Goal: Transaction & Acquisition: Purchase product/service

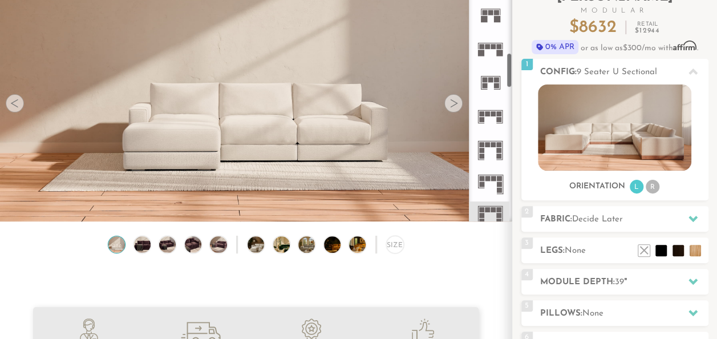
scroll to position [462, 0]
click at [493, 148] on icon at bounding box center [491, 149] width 34 height 34
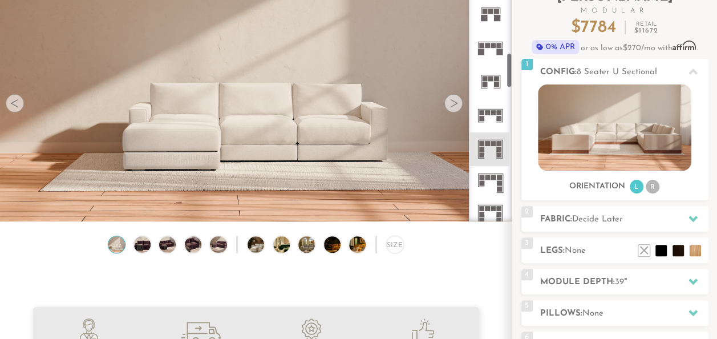
click at [493, 179] on rect at bounding box center [493, 177] width 5 height 5
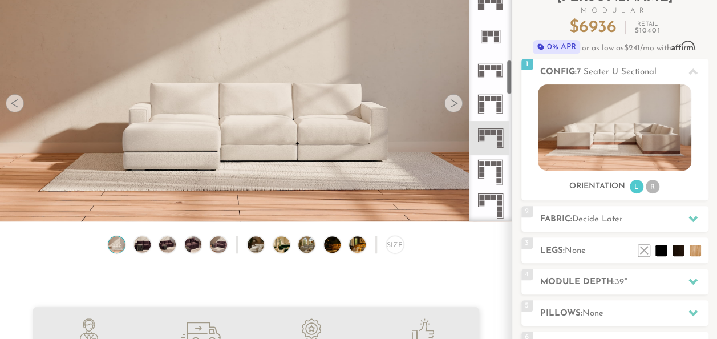
scroll to position [509, 0]
click at [495, 171] on icon at bounding box center [491, 170] width 34 height 34
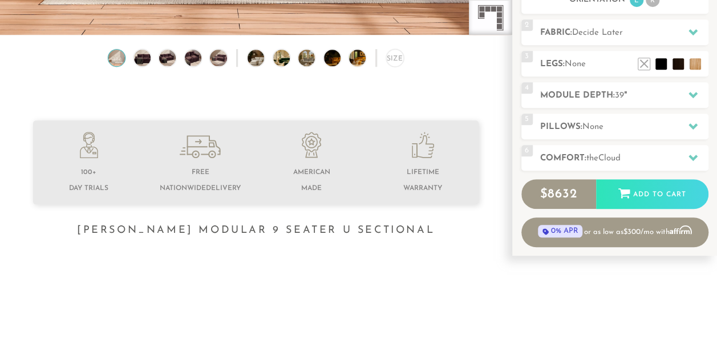
scroll to position [278, 0]
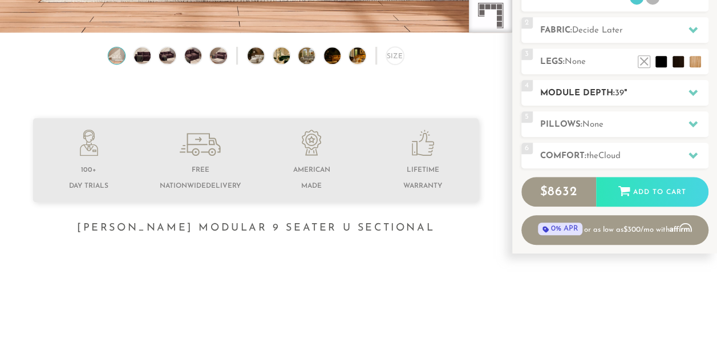
click at [654, 88] on h2 "Module Depth: 39 "" at bounding box center [624, 93] width 168 height 13
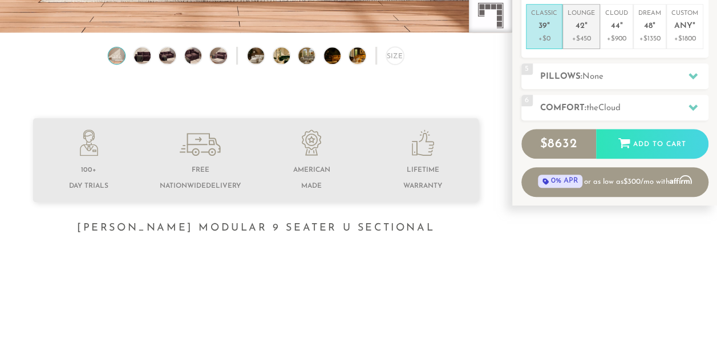
click at [595, 31] on li "Lounge 42 " +$450" at bounding box center [582, 26] width 38 height 45
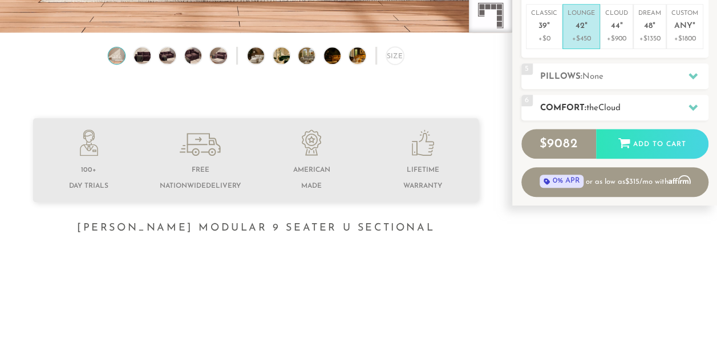
click at [666, 104] on h2 "Comfort: the Cloud" at bounding box center [624, 108] width 168 height 13
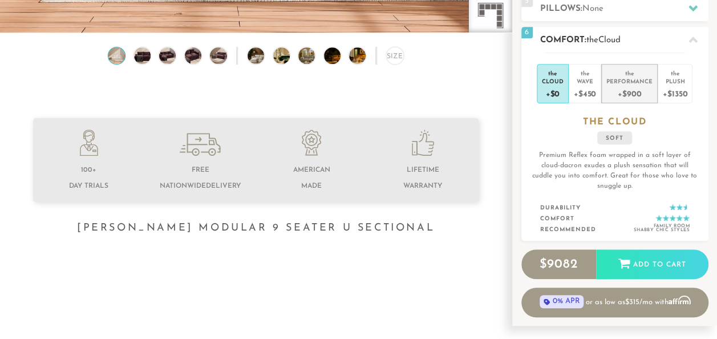
click at [617, 82] on div "Performance" at bounding box center [630, 81] width 46 height 8
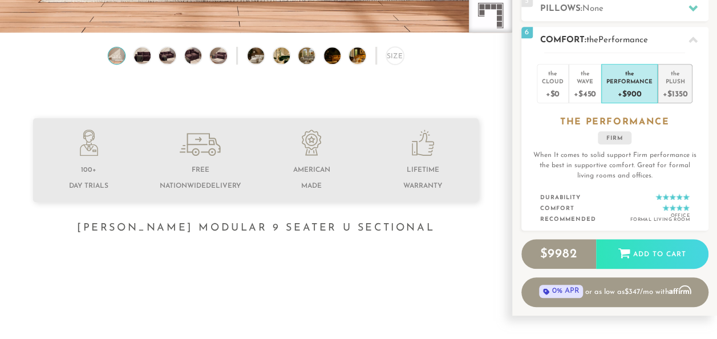
click at [672, 83] on div "Plush" at bounding box center [675, 81] width 25 height 8
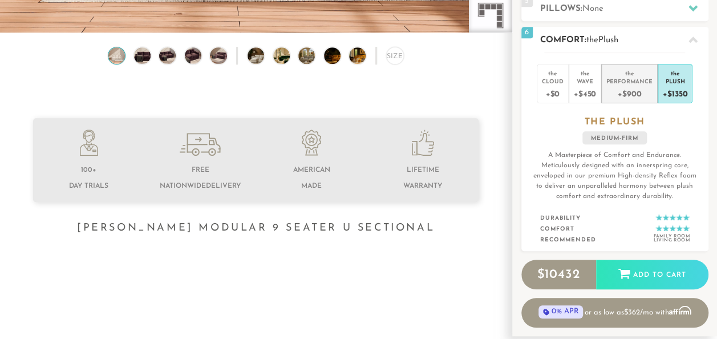
click at [630, 82] on div "Performance" at bounding box center [630, 81] width 46 height 8
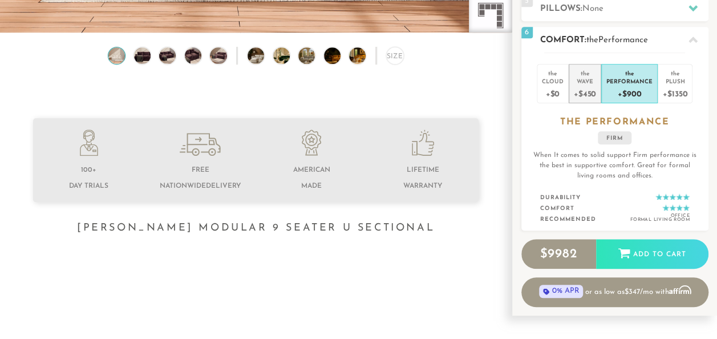
click at [583, 91] on div "+$450" at bounding box center [585, 93] width 22 height 17
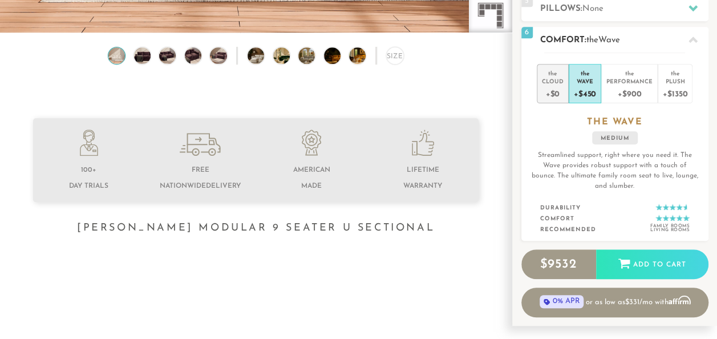
click at [556, 86] on div "+$0" at bounding box center [553, 93] width 22 height 17
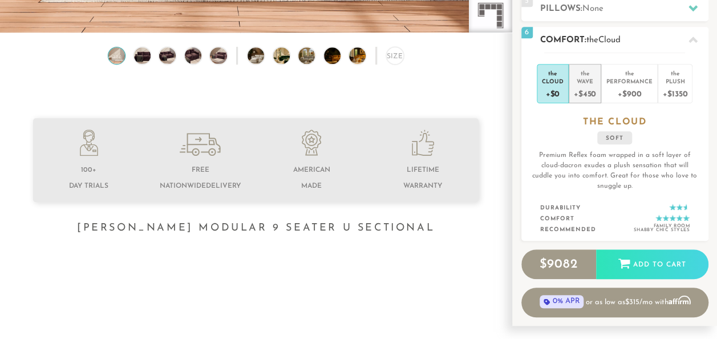
click at [584, 87] on div "+$450" at bounding box center [585, 93] width 22 height 17
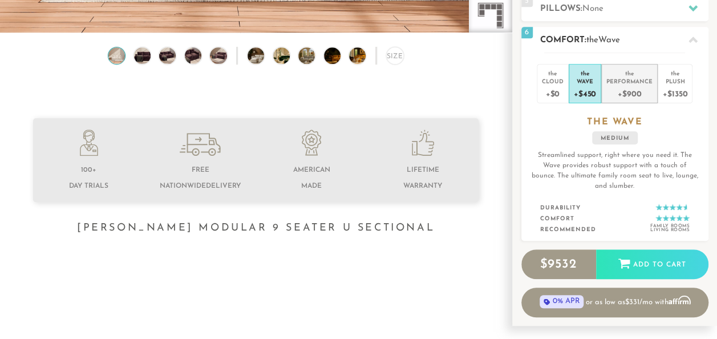
click at [641, 86] on div "+$900" at bounding box center [630, 93] width 46 height 17
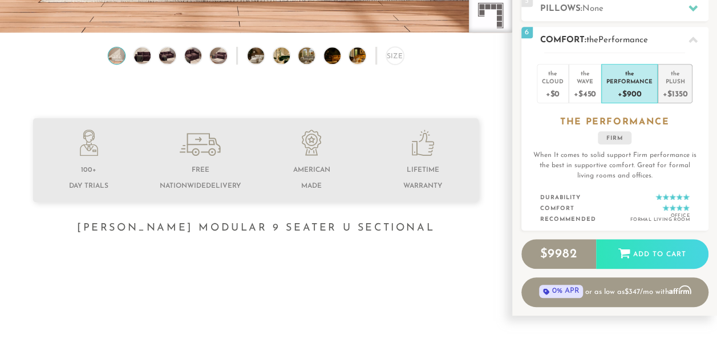
click at [676, 89] on div "+$1350" at bounding box center [675, 93] width 25 height 17
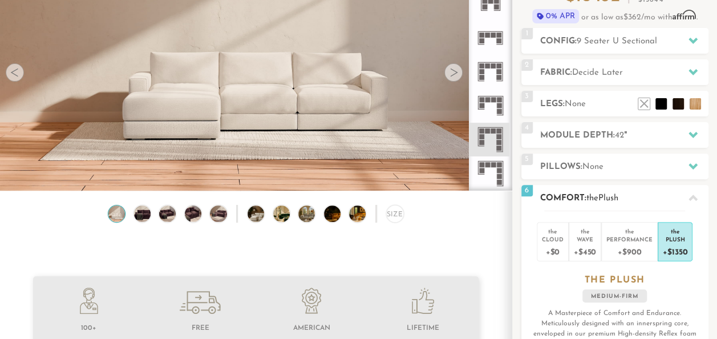
scroll to position [119, 0]
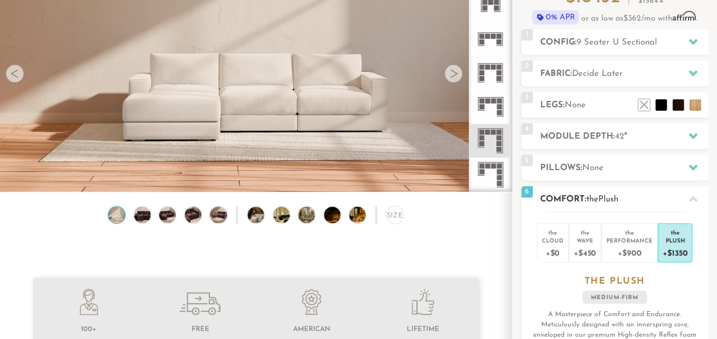
click at [693, 200] on icon at bounding box center [693, 199] width 9 height 9
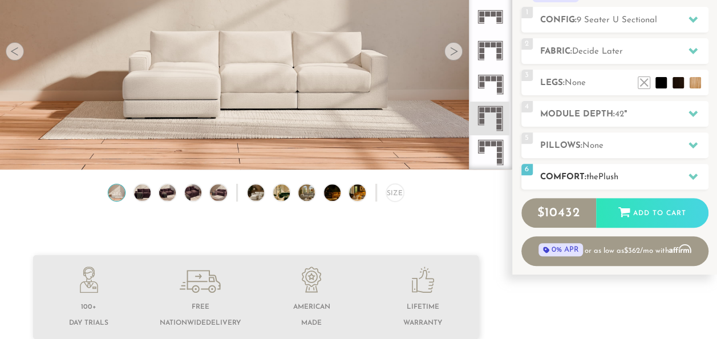
scroll to position [142, 0]
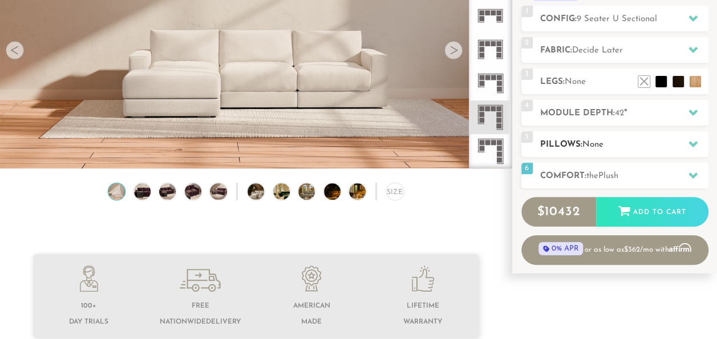
click at [665, 143] on h2 "Pillows: None" at bounding box center [624, 144] width 168 height 13
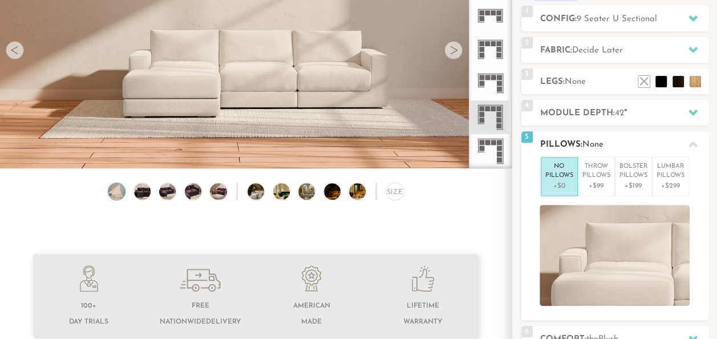
click at [665, 143] on h2 "Pillows: None" at bounding box center [624, 144] width 168 height 13
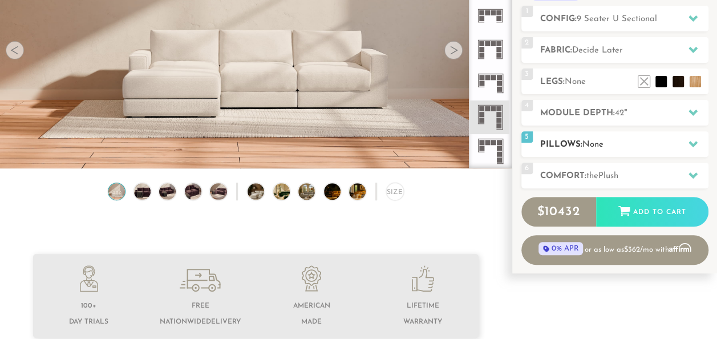
click at [632, 152] on div "5 Pillows: None" at bounding box center [615, 144] width 187 height 26
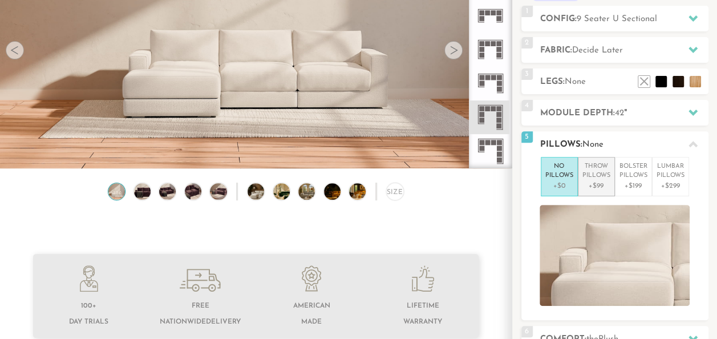
click at [599, 182] on p "+$99" at bounding box center [597, 186] width 28 height 10
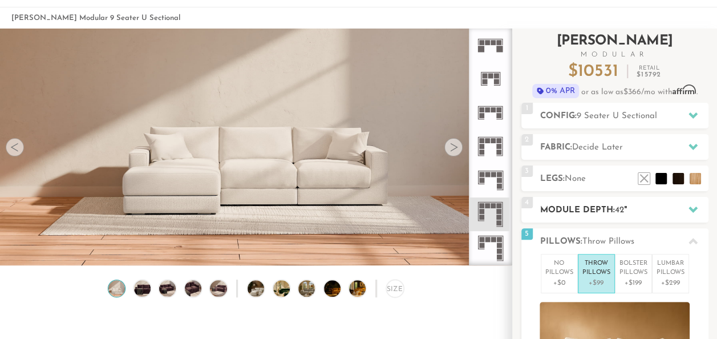
scroll to position [16, 0]
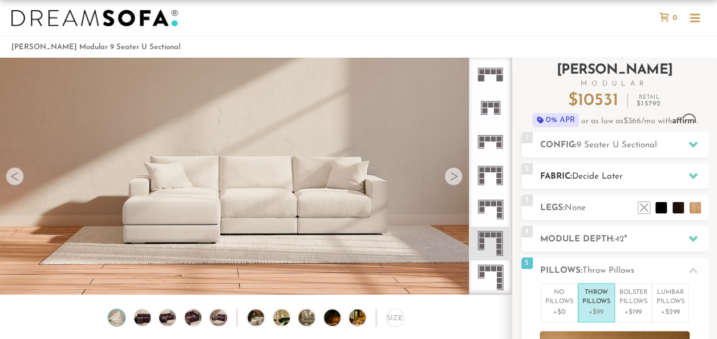
click at [682, 179] on div at bounding box center [693, 175] width 24 height 23
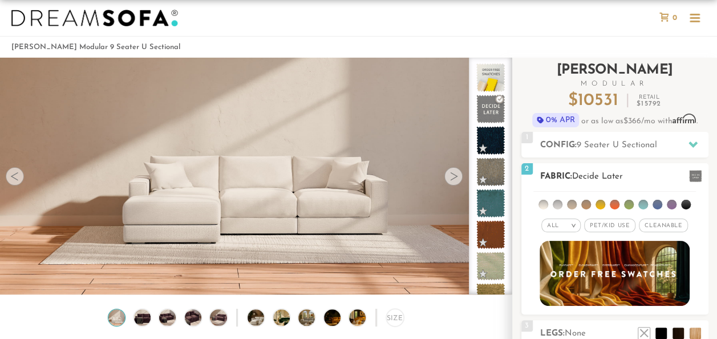
click at [671, 206] on li at bounding box center [672, 205] width 10 height 10
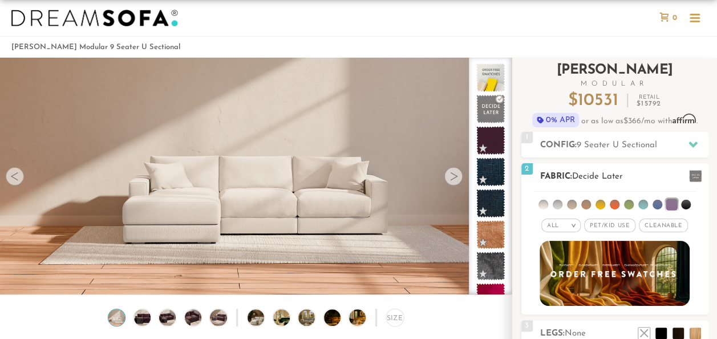
click at [670, 203] on li at bounding box center [671, 204] width 11 height 11
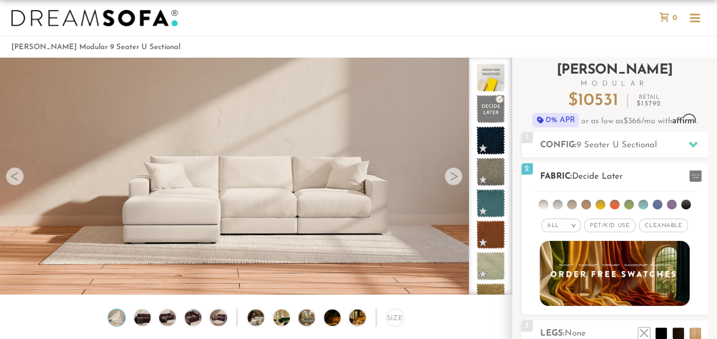
click at [686, 202] on li at bounding box center [686, 205] width 10 height 10
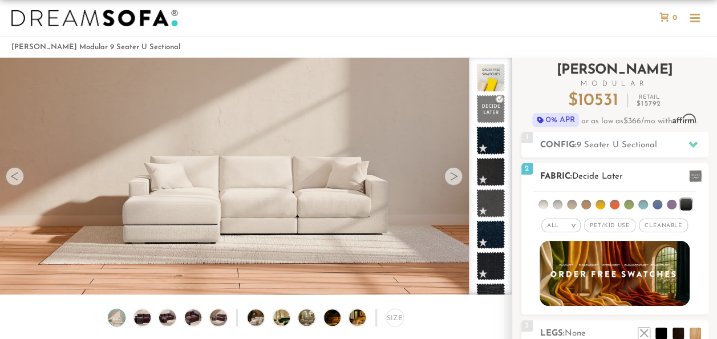
click at [667, 203] on li at bounding box center [672, 205] width 10 height 10
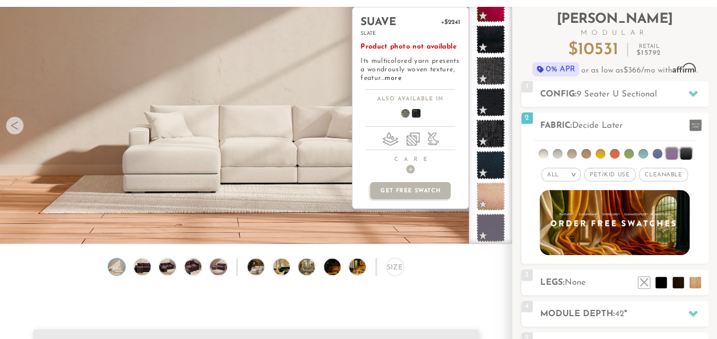
scroll to position [69, 0]
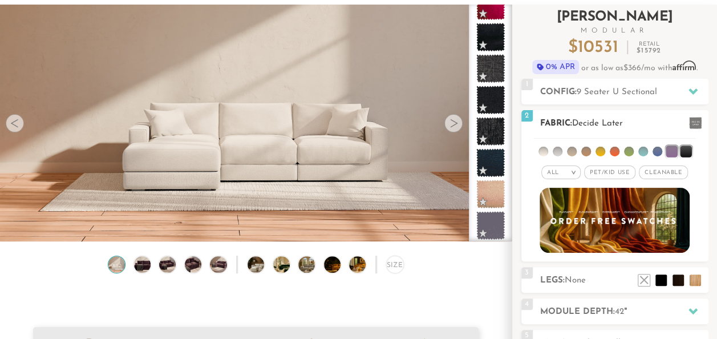
click at [547, 151] on li at bounding box center [544, 152] width 10 height 10
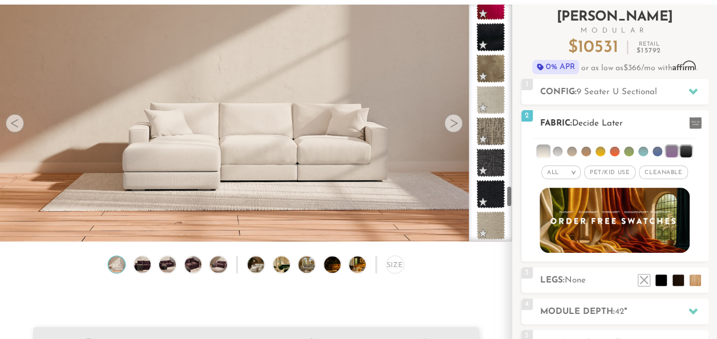
click at [560, 150] on li at bounding box center [558, 152] width 10 height 10
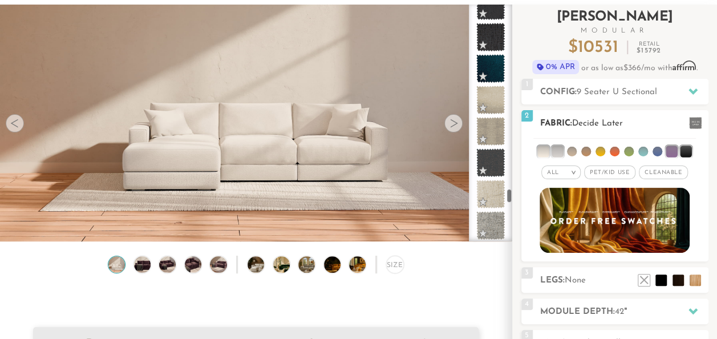
scroll to position [2938, 0]
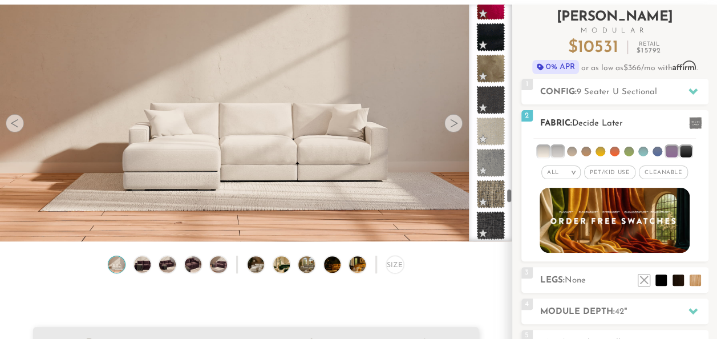
click at [570, 150] on li at bounding box center [572, 152] width 10 height 10
click at [588, 150] on li at bounding box center [586, 152] width 10 height 10
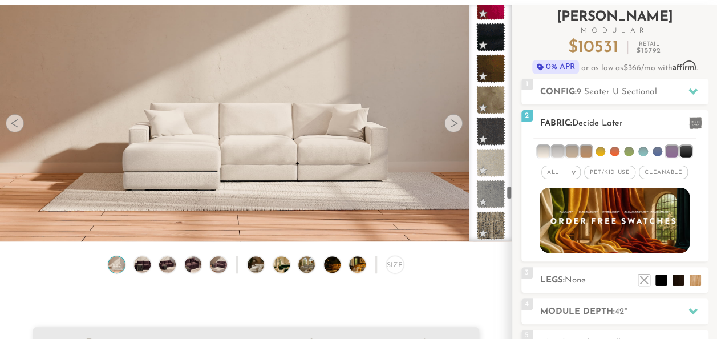
click at [604, 150] on li at bounding box center [601, 152] width 10 height 10
click at [617, 151] on li at bounding box center [615, 152] width 10 height 10
click at [628, 153] on li at bounding box center [629, 152] width 10 height 10
click at [643, 153] on li at bounding box center [644, 152] width 10 height 10
click at [668, 149] on li at bounding box center [671, 151] width 11 height 11
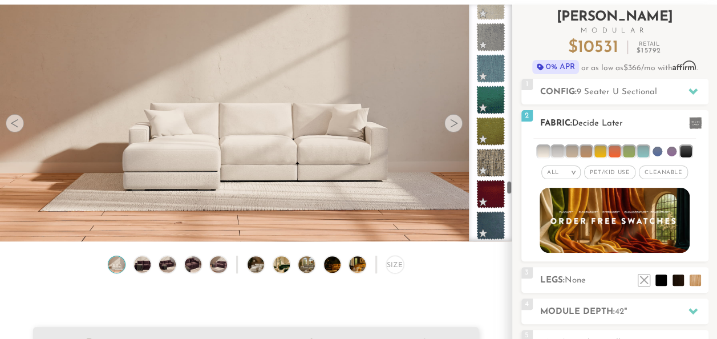
scroll to position [4632, 0]
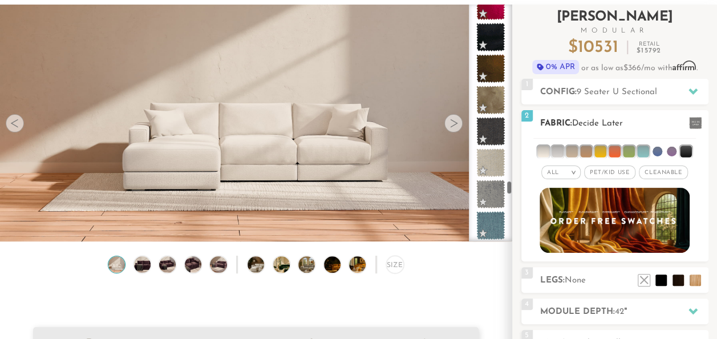
click at [671, 149] on li at bounding box center [672, 152] width 10 height 10
click at [658, 151] on li at bounding box center [658, 152] width 10 height 10
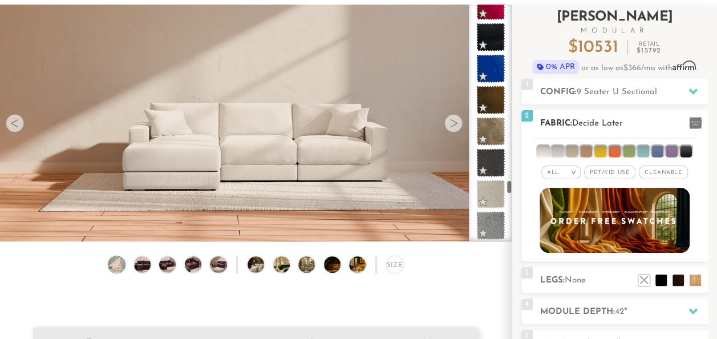
click at [685, 151] on li at bounding box center [685, 151] width 11 height 11
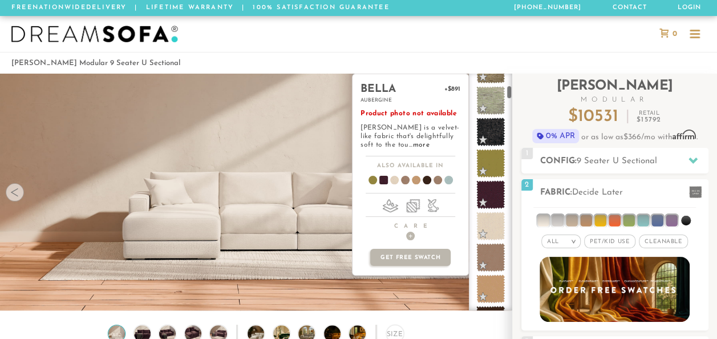
scroll to position [339, 0]
click at [488, 196] on span at bounding box center [490, 194] width 29 height 29
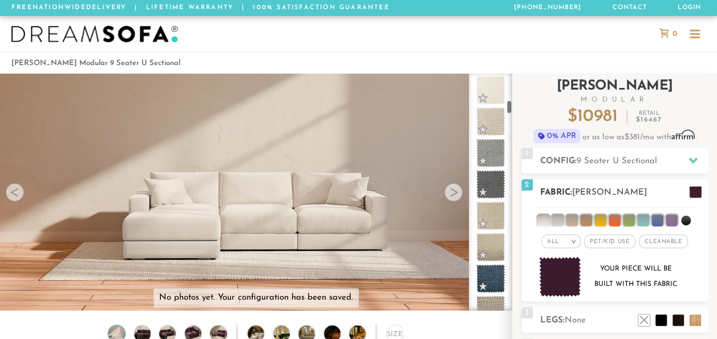
click at [549, 217] on li at bounding box center [543, 220] width 11 height 11
click at [555, 216] on li at bounding box center [557, 220] width 11 height 11
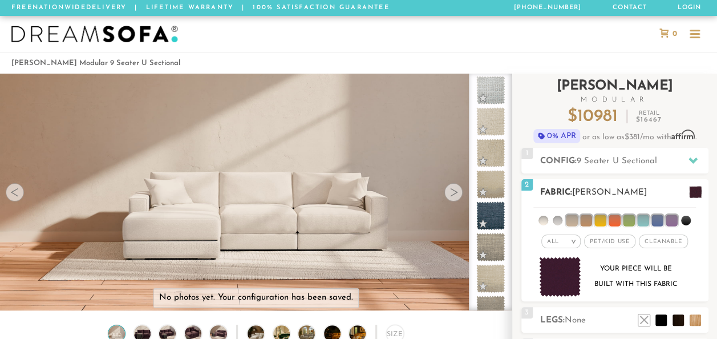
click at [575, 217] on li at bounding box center [571, 220] width 11 height 11
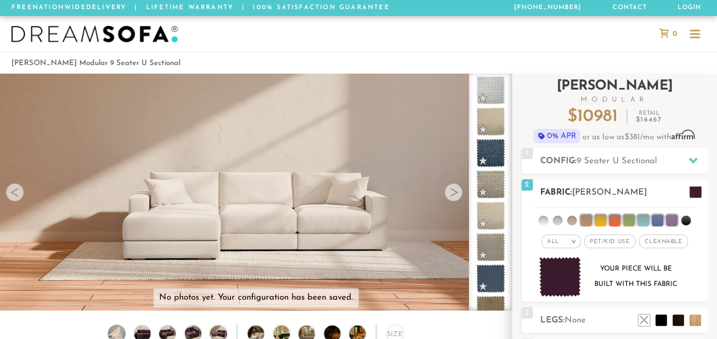
click at [595, 216] on li at bounding box center [600, 220] width 11 height 11
click at [585, 221] on li at bounding box center [585, 220] width 11 height 11
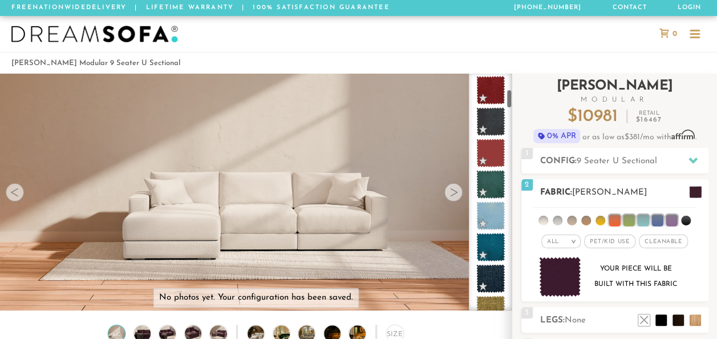
scroll to position [192, 0]
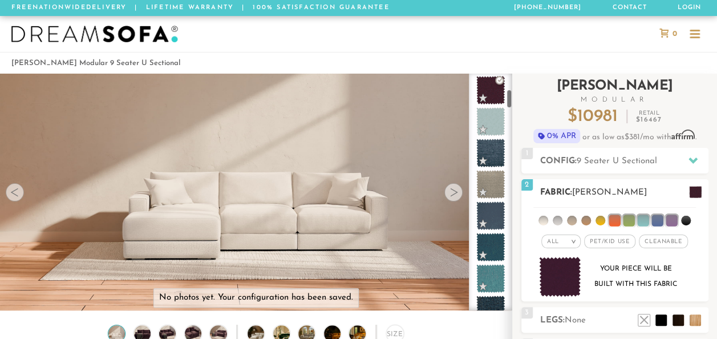
click at [614, 219] on li at bounding box center [614, 220] width 11 height 11
click at [627, 218] on li at bounding box center [628, 220] width 11 height 11
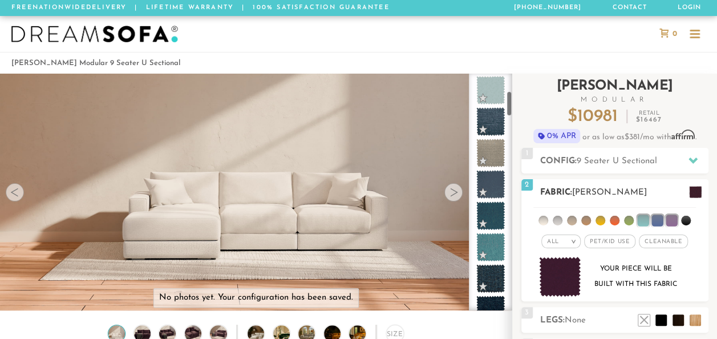
scroll to position [160, 0]
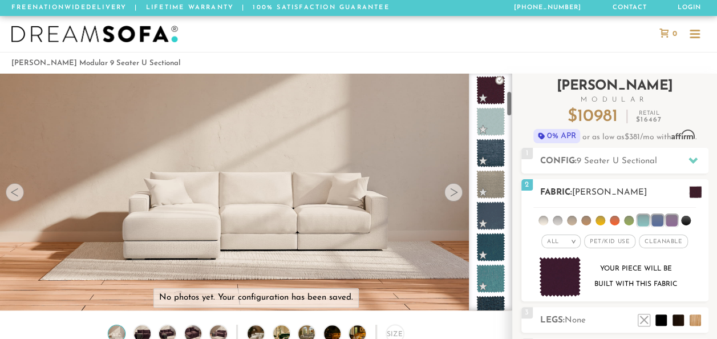
click at [649, 215] on li at bounding box center [642, 220] width 11 height 11
click at [657, 217] on li at bounding box center [657, 220] width 11 height 11
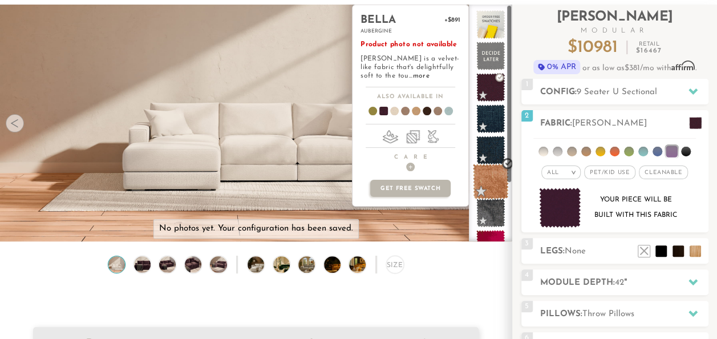
scroll to position [0, 0]
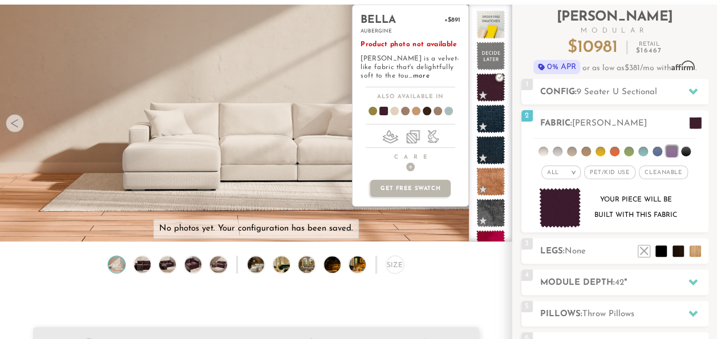
click at [383, 108] on span at bounding box center [379, 113] width 44 height 42
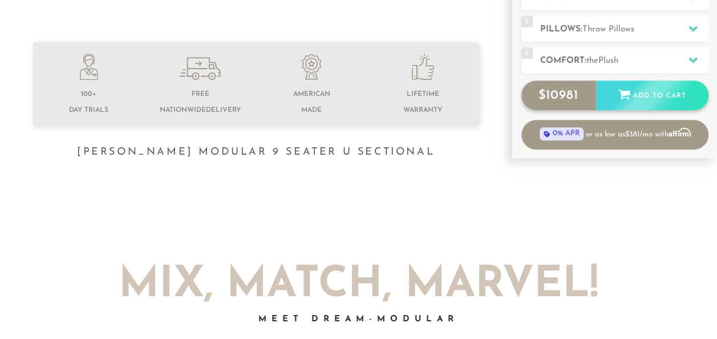
scroll to position [355, 0]
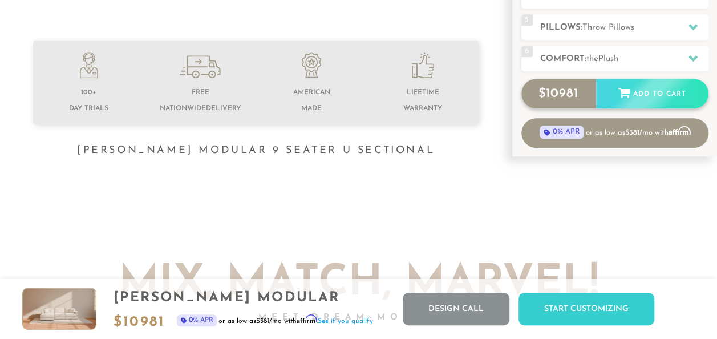
click at [617, 99] on div "Add to Cart" at bounding box center [652, 94] width 112 height 31
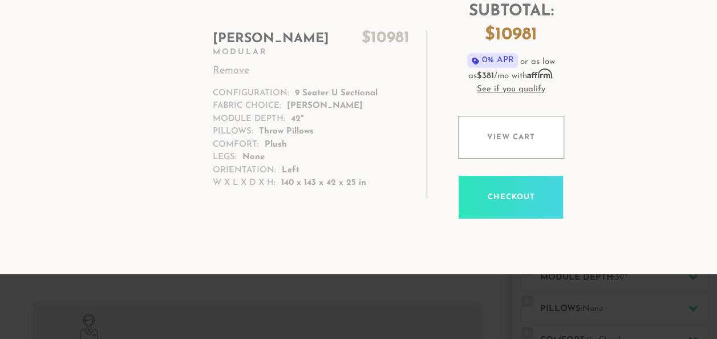
scroll to position [94, 0]
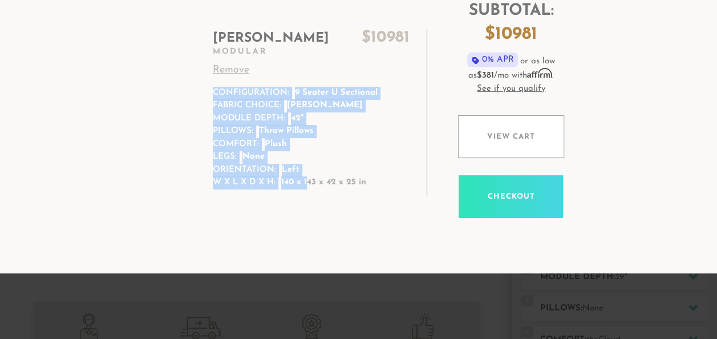
drag, startPoint x: 281, startPoint y: 184, endPoint x: 308, endPoint y: 184, distance: 26.8
click at [308, 184] on td "Landon $ 10981 Modular Remove Configuration: 9 Seater U Sectional Fabric Choice…" at bounding box center [316, 113] width 221 height 167
click at [308, 184] on p "140 x 143 x 42 x 25 in" at bounding box center [323, 182] width 85 height 13
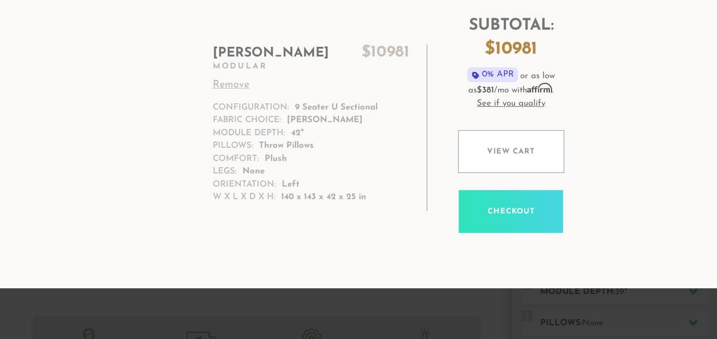
scroll to position [81, 0]
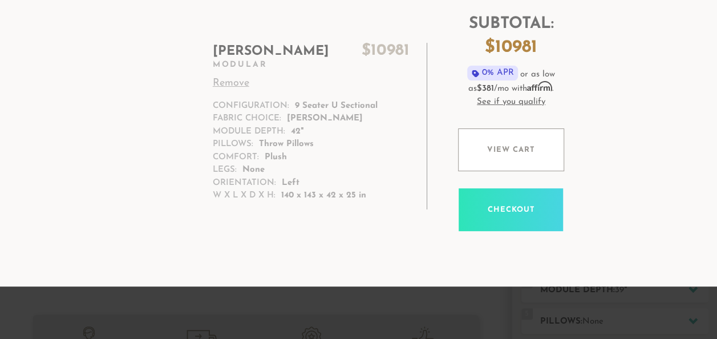
click at [238, 81] on link "Remove" at bounding box center [311, 83] width 197 height 15
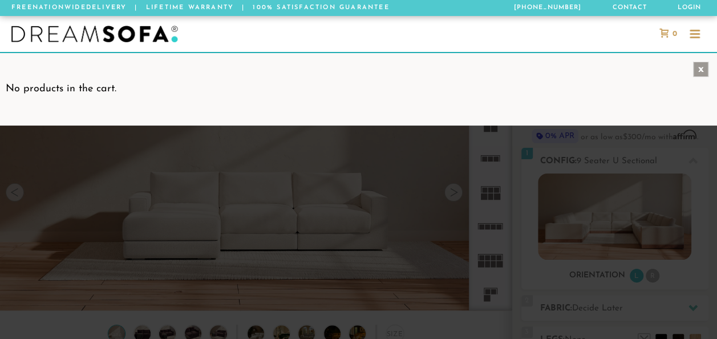
click at [700, 65] on div "x" at bounding box center [700, 69] width 15 height 15
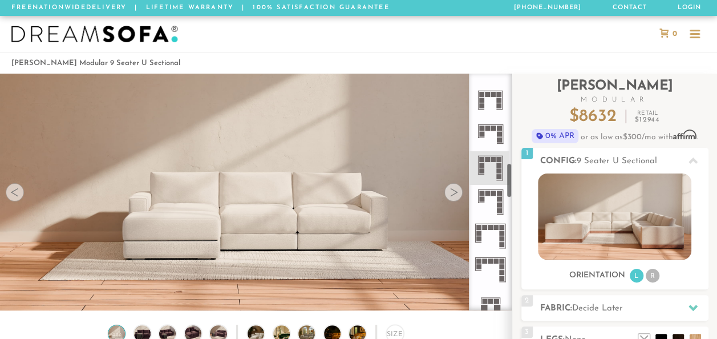
scroll to position [606, 0]
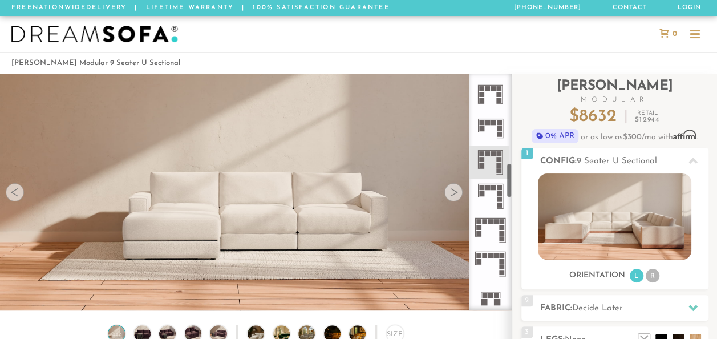
click at [495, 159] on icon at bounding box center [491, 163] width 34 height 34
click at [490, 189] on icon at bounding box center [491, 196] width 34 height 34
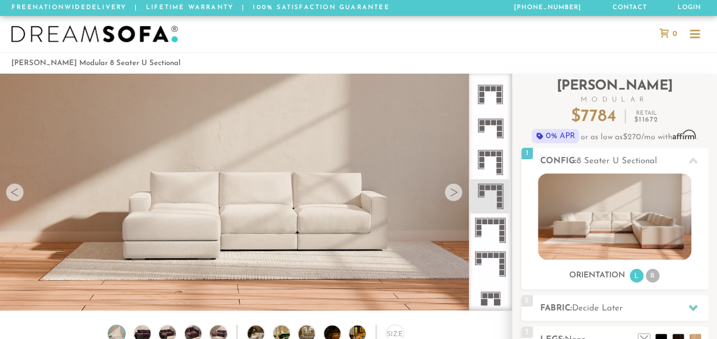
click at [492, 168] on icon at bounding box center [491, 163] width 34 height 34
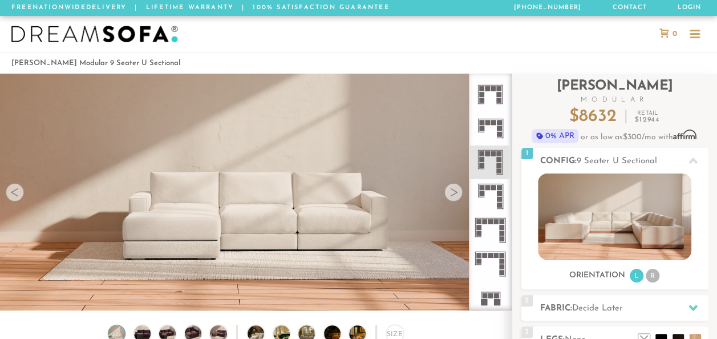
click at [494, 200] on icon at bounding box center [491, 196] width 34 height 34
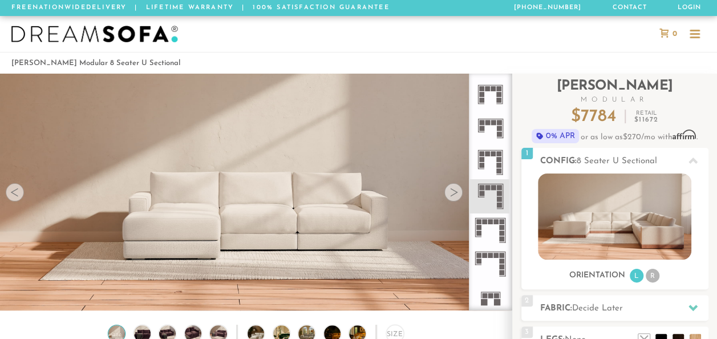
click at [488, 156] on icon at bounding box center [491, 163] width 34 height 34
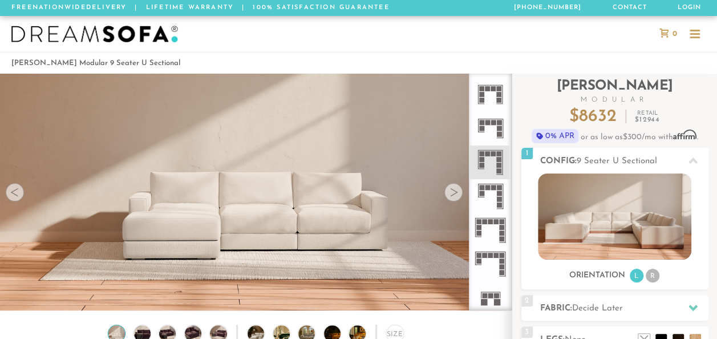
click at [495, 261] on icon at bounding box center [491, 264] width 34 height 34
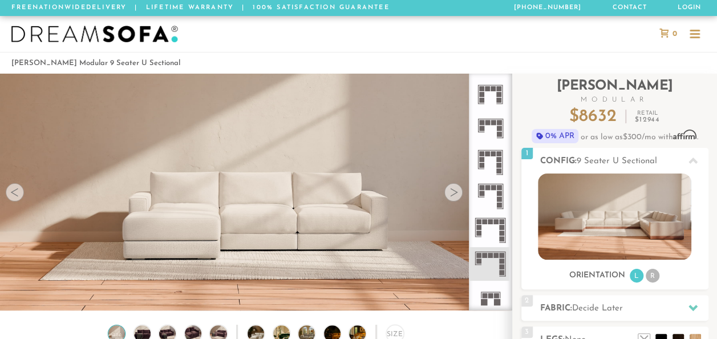
click at [496, 167] on icon at bounding box center [491, 163] width 34 height 34
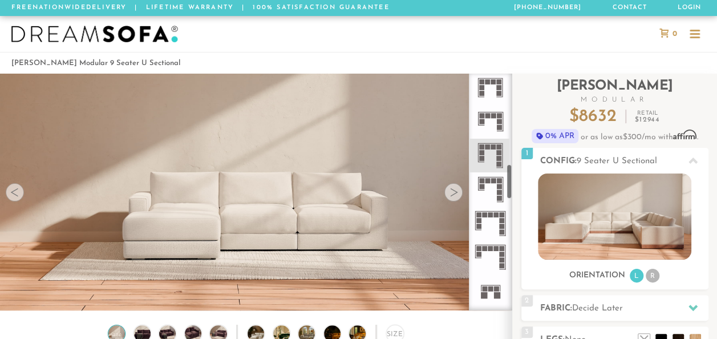
scroll to position [614, 0]
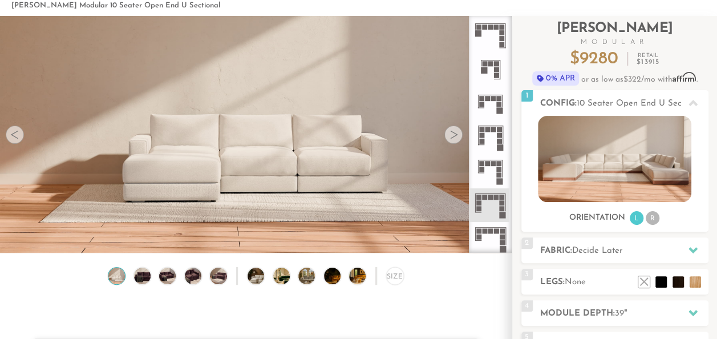
scroll to position [62, 0]
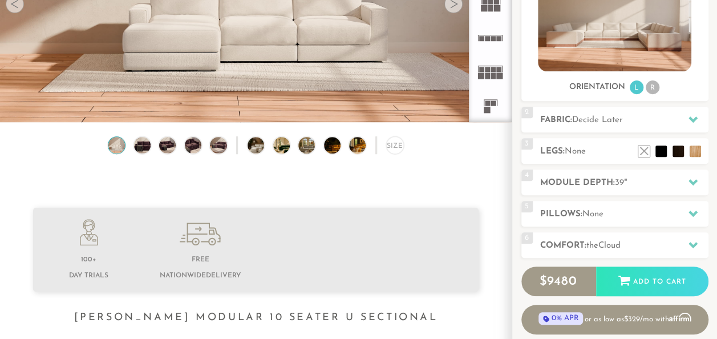
scroll to position [223, 0]
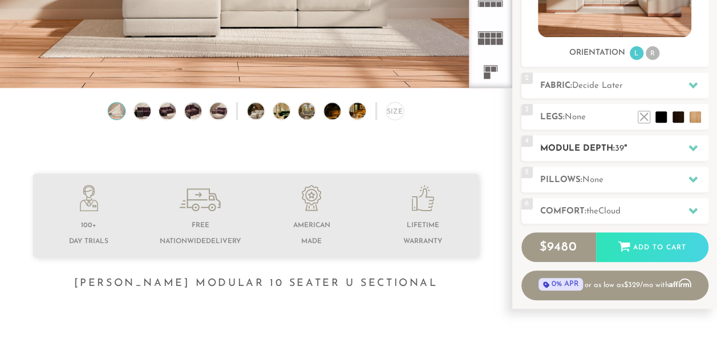
click at [624, 150] on span "39" at bounding box center [619, 148] width 9 height 9
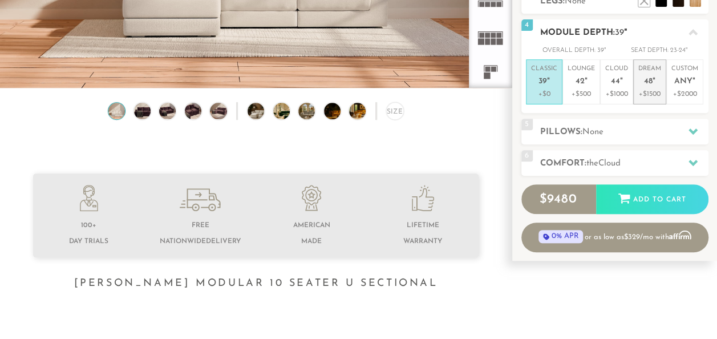
click at [654, 89] on p "+$1500" at bounding box center [650, 94] width 23 height 10
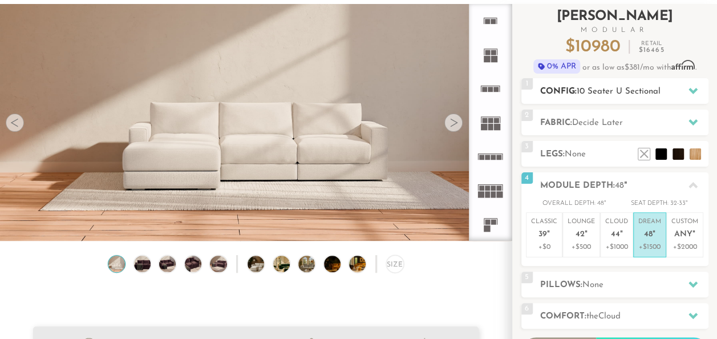
scroll to position [88, 0]
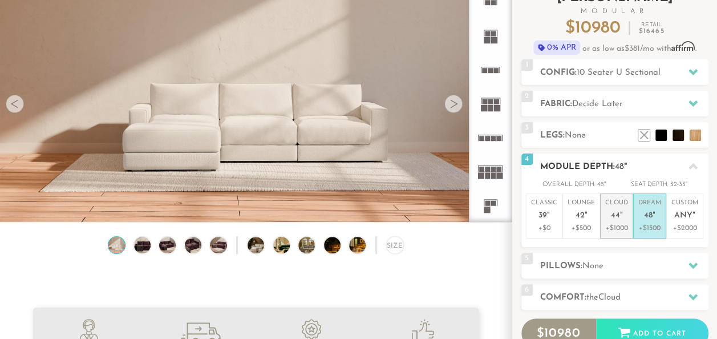
click at [616, 224] on p "+$1000" at bounding box center [616, 228] width 23 height 10
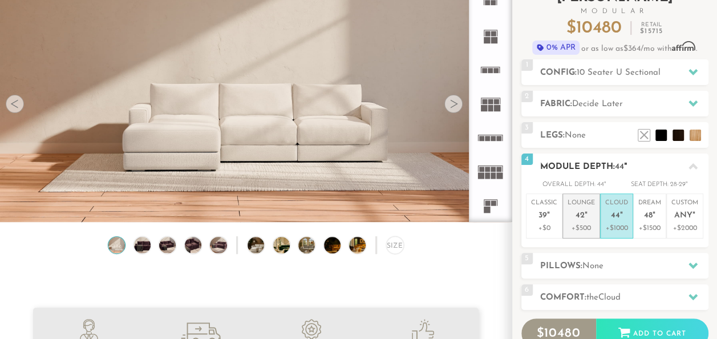
click at [582, 213] on span "42" at bounding box center [580, 216] width 9 height 10
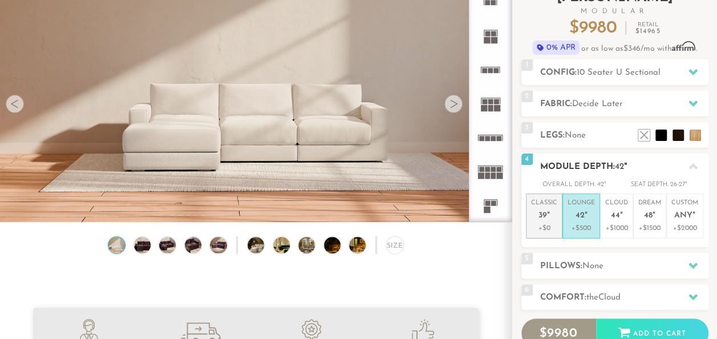
click at [546, 216] on span "39" at bounding box center [543, 216] width 9 height 10
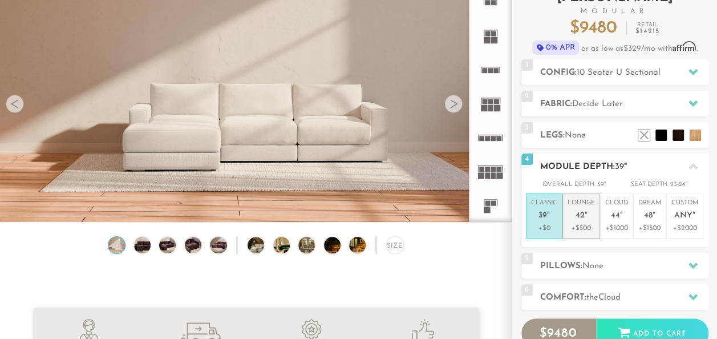
click at [580, 220] on span "42" at bounding box center [580, 216] width 9 height 10
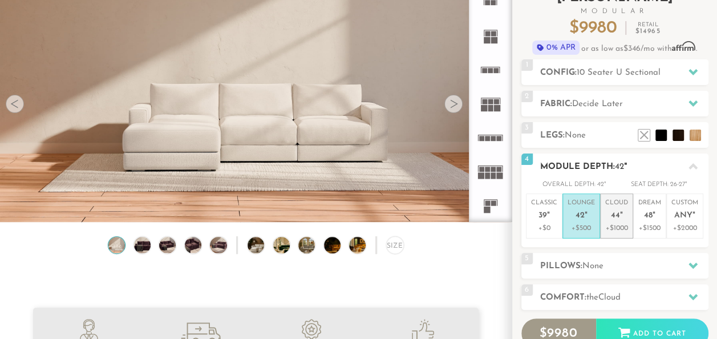
click at [619, 220] on span "44" at bounding box center [615, 216] width 9 height 10
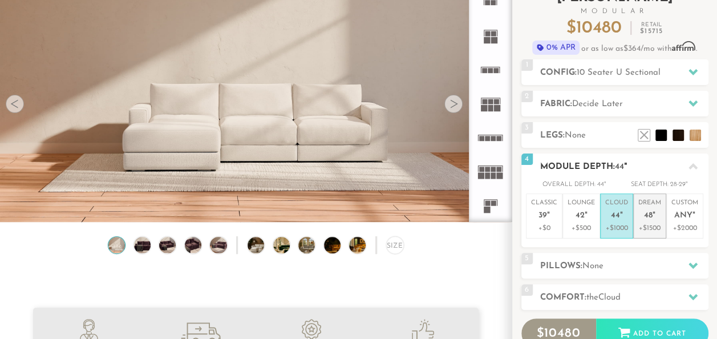
click at [650, 225] on p "+$1500" at bounding box center [650, 228] width 23 height 10
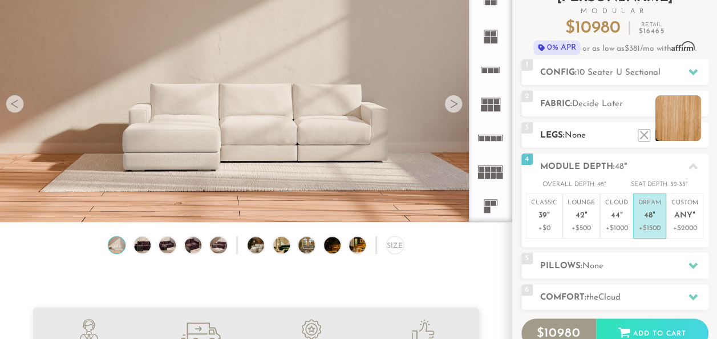
click at [693, 136] on li at bounding box center [679, 118] width 46 height 46
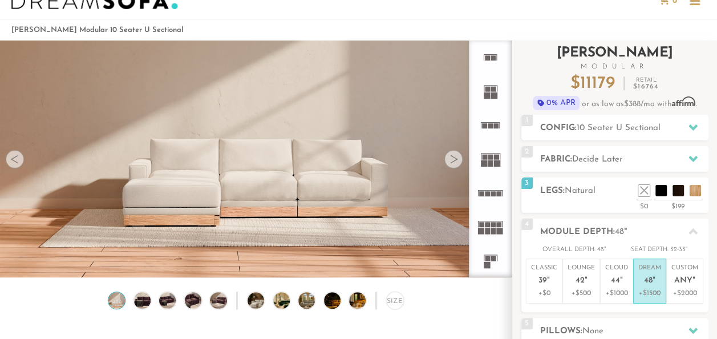
scroll to position [31, 0]
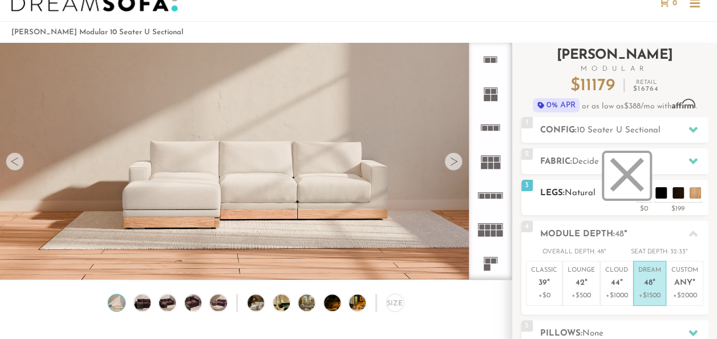
click at [643, 196] on li at bounding box center [627, 176] width 46 height 46
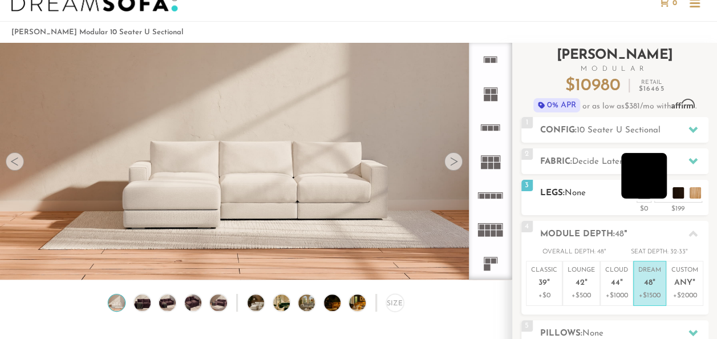
click at [660, 192] on li at bounding box center [644, 176] width 46 height 46
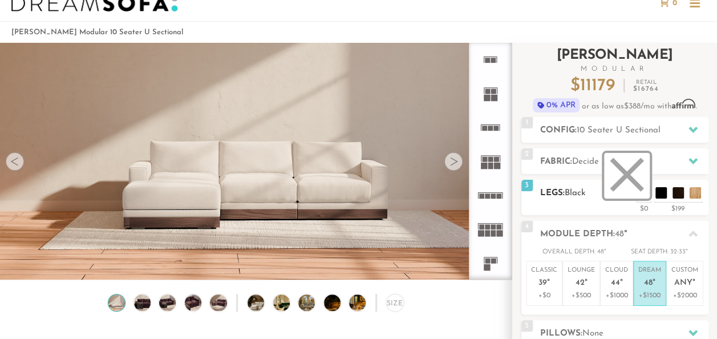
click at [638, 193] on li at bounding box center [627, 176] width 46 height 46
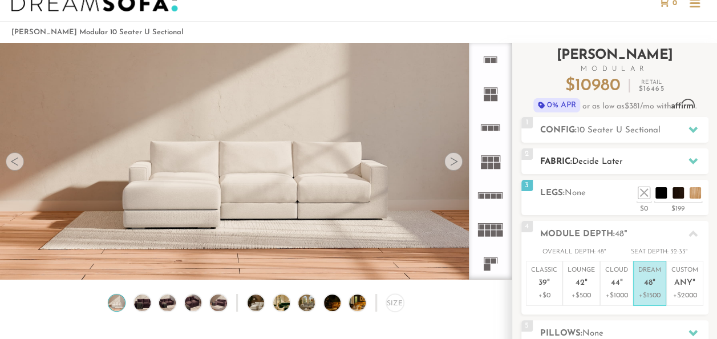
click at [687, 154] on div at bounding box center [693, 161] width 24 height 23
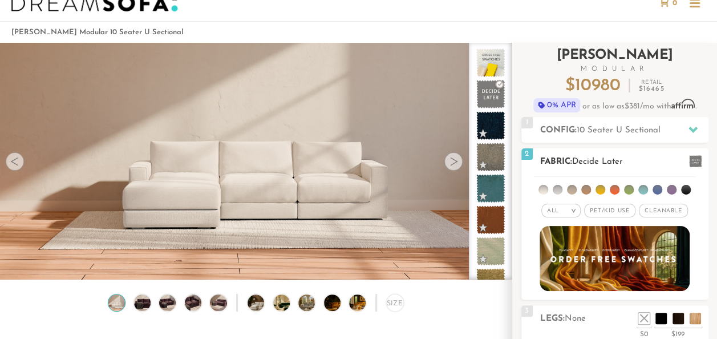
click at [687, 154] on div at bounding box center [693, 161] width 24 height 23
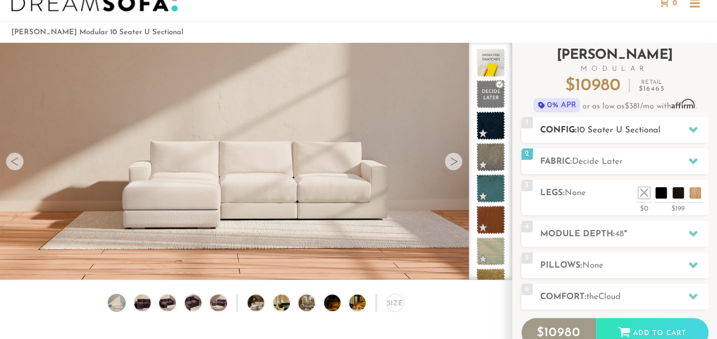
click at [685, 127] on div at bounding box center [693, 129] width 24 height 23
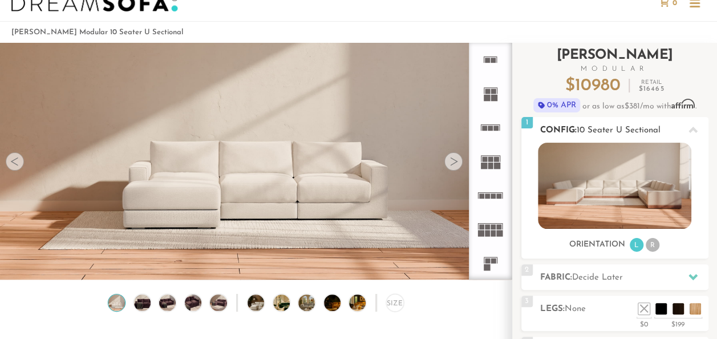
click at [685, 127] on div at bounding box center [693, 129] width 24 height 23
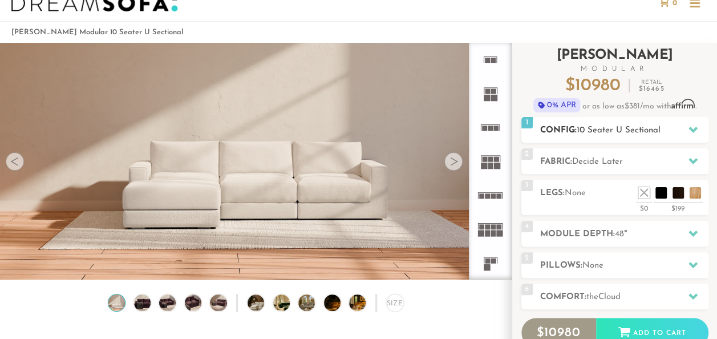
click at [690, 130] on icon at bounding box center [693, 130] width 9 height 6
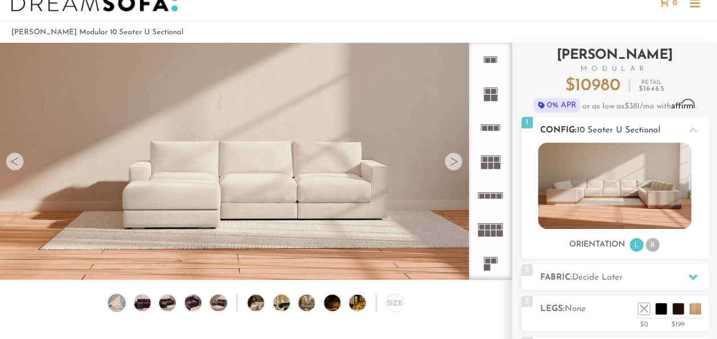
click at [655, 247] on li "R" at bounding box center [653, 245] width 14 height 14
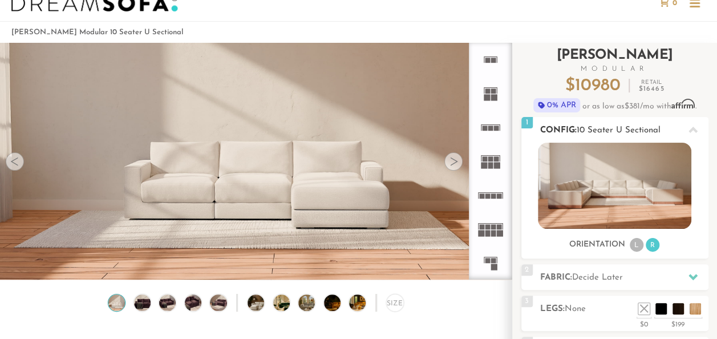
click at [633, 247] on li "L" at bounding box center [637, 245] width 14 height 14
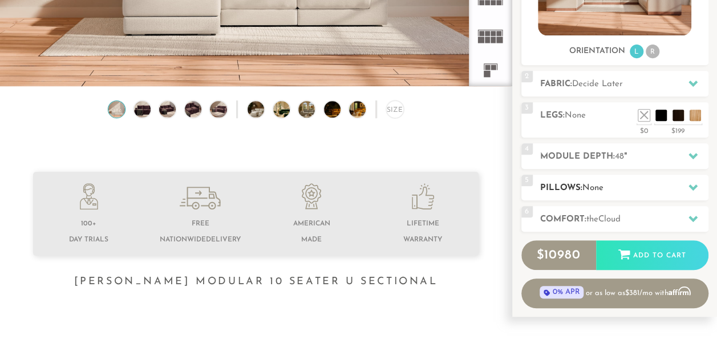
scroll to position [225, 0]
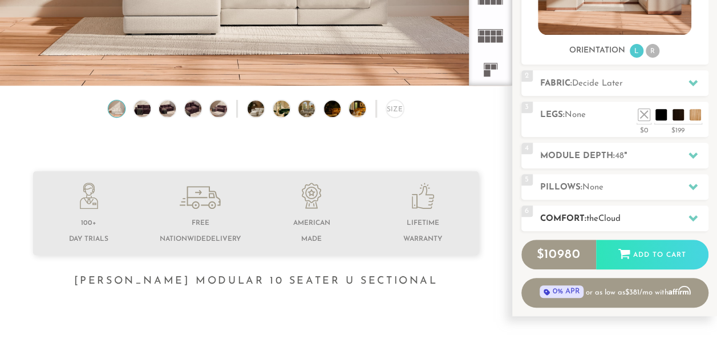
click at [660, 214] on h2 "Comfort: the Cloud" at bounding box center [624, 218] width 168 height 13
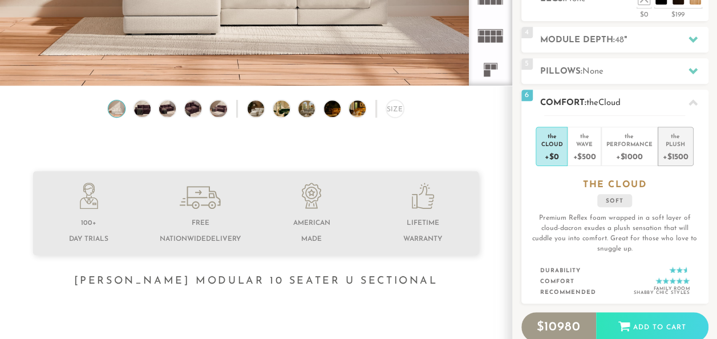
click at [677, 153] on div "+$1500" at bounding box center [676, 156] width 26 height 17
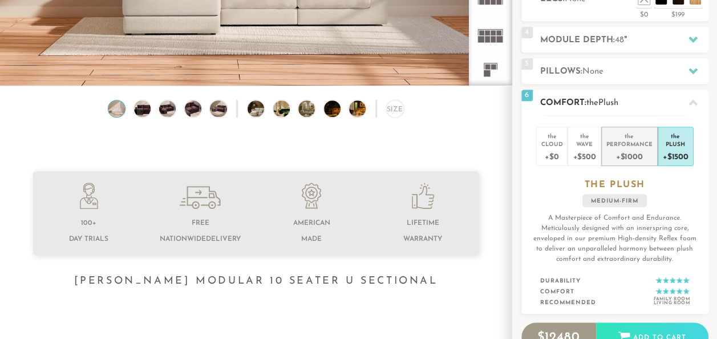
click at [645, 151] on div "+$1000" at bounding box center [630, 156] width 46 height 17
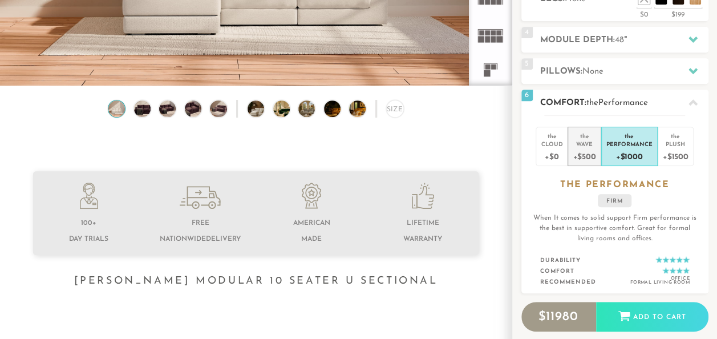
click at [591, 148] on div "+$500" at bounding box center [584, 156] width 23 height 17
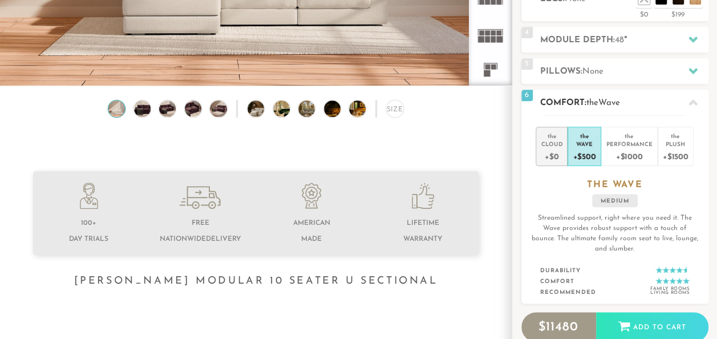
click at [561, 142] on div "Cloud" at bounding box center [552, 144] width 22 height 8
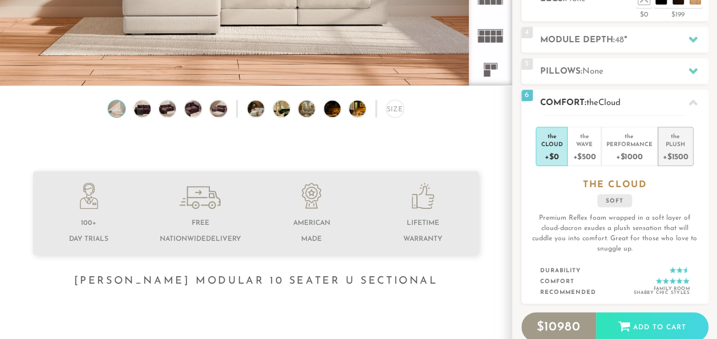
click at [684, 144] on div "Plush" at bounding box center [676, 144] width 26 height 8
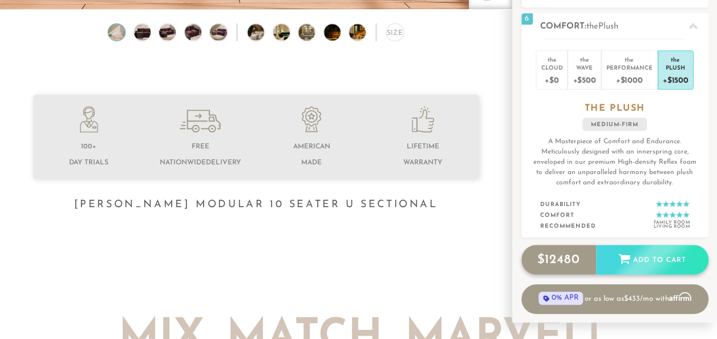
scroll to position [301, 0]
click at [649, 253] on div "Add to Cart" at bounding box center [652, 260] width 112 height 31
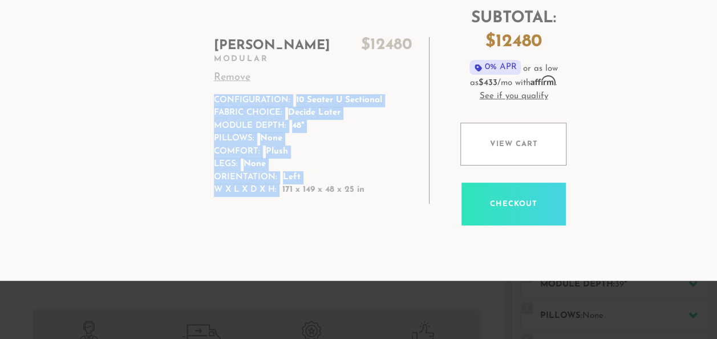
drag, startPoint x: 283, startPoint y: 189, endPoint x: 367, endPoint y: 184, distance: 84.6
click at [367, 184] on td "Landon $ 12480 Modular Remove Configuration: 10 Seater U Sectional Fabric Choic…" at bounding box center [318, 120] width 223 height 167
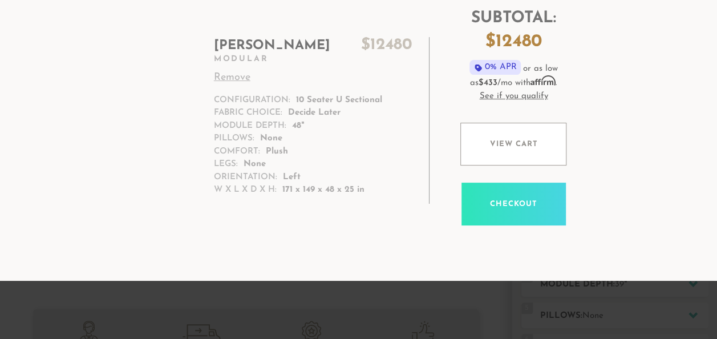
click at [613, 96] on td "Subtotal: $ 12480 0% APR or as low as $433 /mo with Affirm . See if you qualify…" at bounding box center [568, 123] width 262 height 280
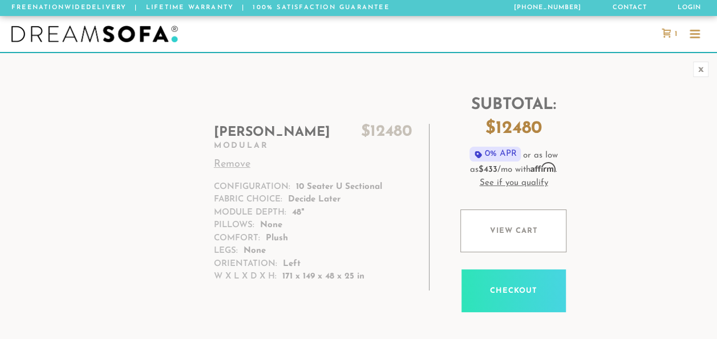
click at [241, 163] on link "Remove" at bounding box center [313, 164] width 199 height 15
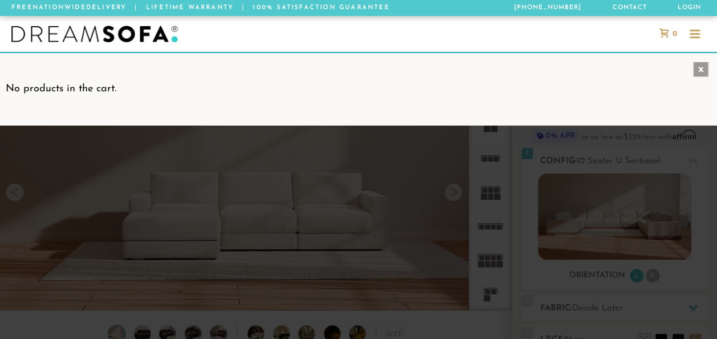
click at [702, 65] on div "x" at bounding box center [700, 69] width 15 height 15
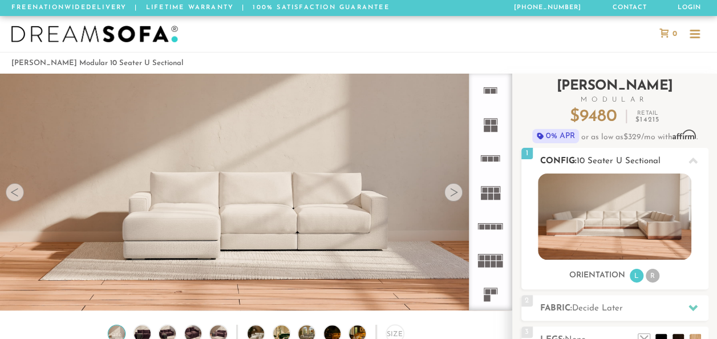
scroll to position [41, 0]
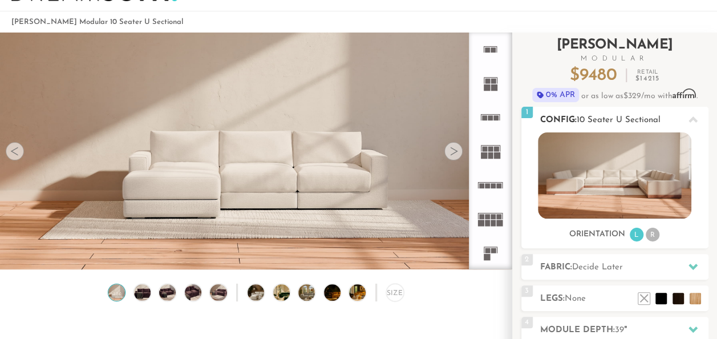
click at [693, 119] on icon at bounding box center [693, 119] width 9 height 6
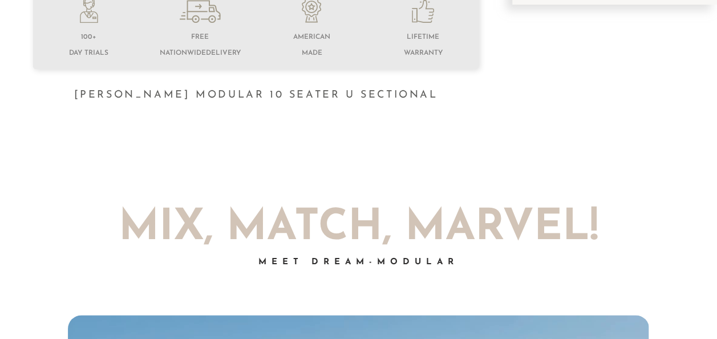
scroll to position [415, 0]
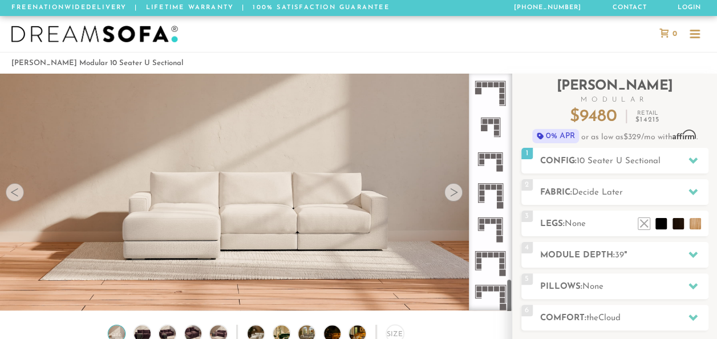
click at [482, 258] on icon at bounding box center [491, 263] width 34 height 34
click at [485, 238] on icon at bounding box center [491, 229] width 34 height 34
click at [489, 196] on icon at bounding box center [491, 195] width 34 height 34
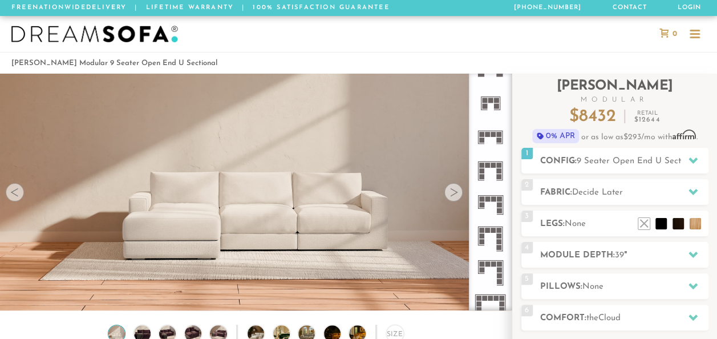
click at [488, 264] on rect at bounding box center [487, 263] width 5 height 5
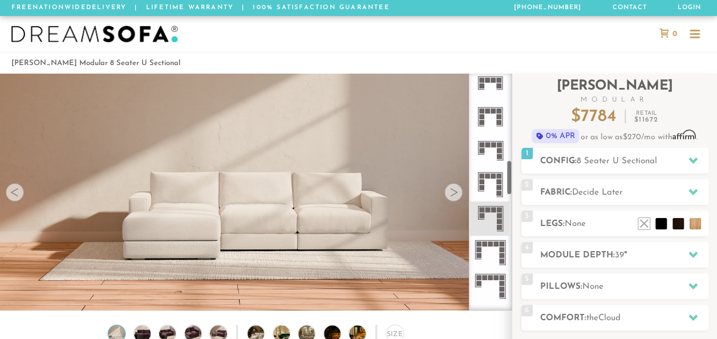
click at [490, 249] on icon at bounding box center [491, 253] width 34 height 34
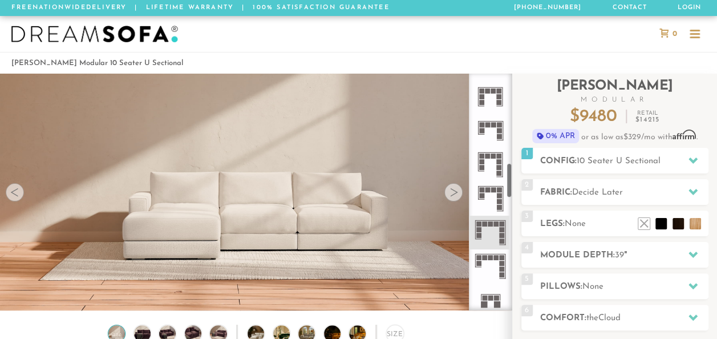
click at [490, 265] on icon at bounding box center [491, 266] width 34 height 34
click at [493, 232] on icon at bounding box center [491, 233] width 34 height 34
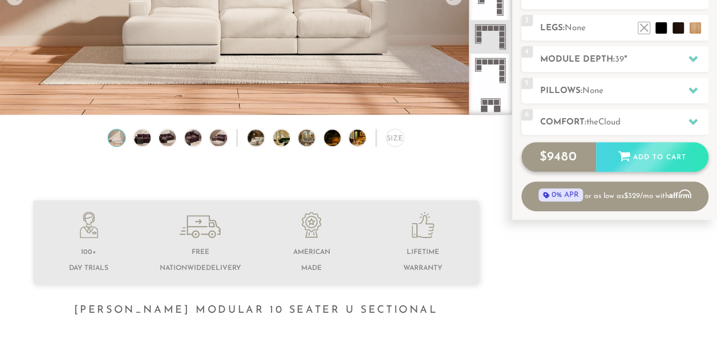
click at [648, 155] on div "Add to Cart" at bounding box center [652, 157] width 112 height 31
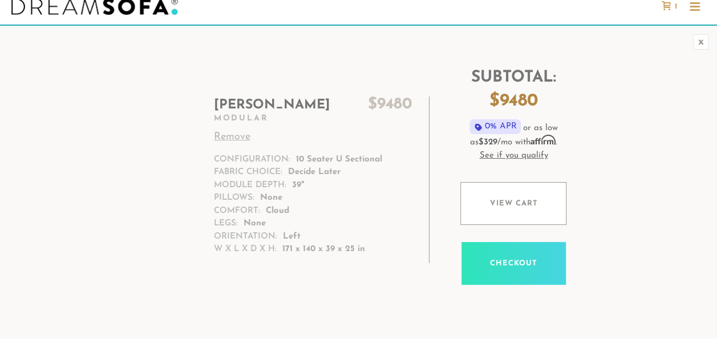
click at [248, 135] on link "Remove" at bounding box center [313, 137] width 199 height 15
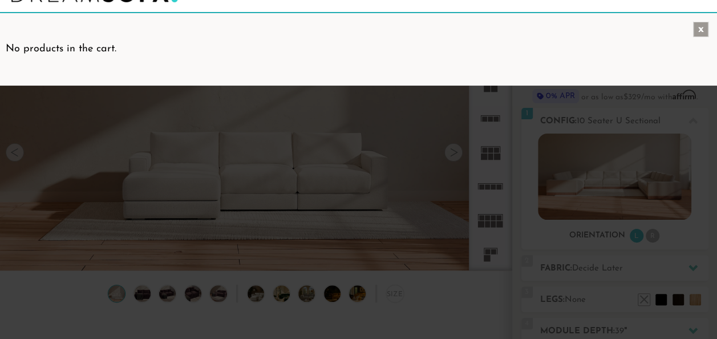
click at [701, 27] on div "x" at bounding box center [700, 29] width 15 height 15
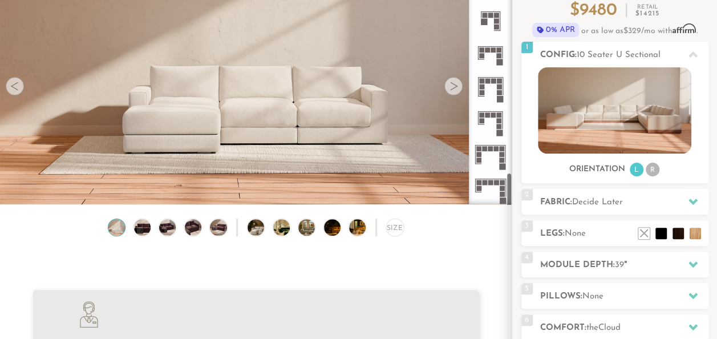
scroll to position [106, 0]
click at [493, 55] on icon at bounding box center [491, 55] width 34 height 34
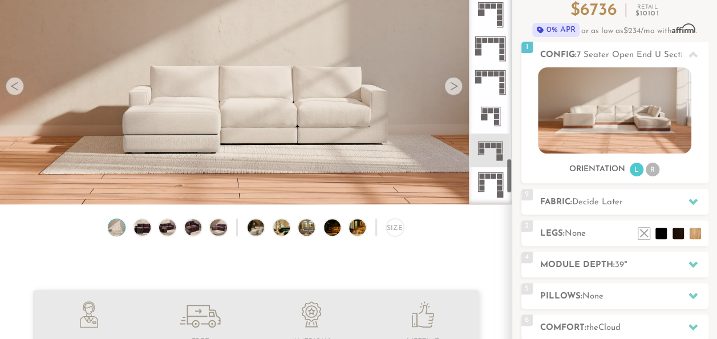
scroll to position [1290, 0]
click at [495, 49] on icon at bounding box center [491, 51] width 34 height 34
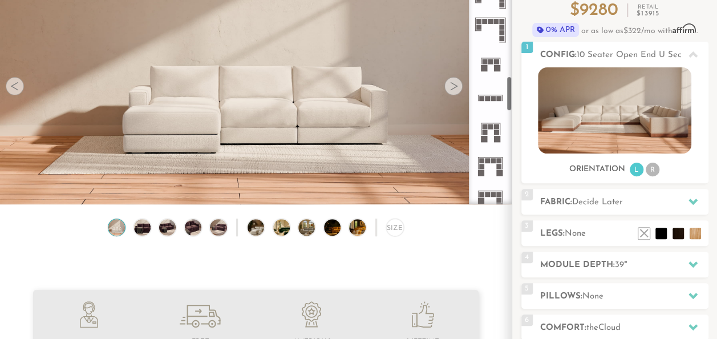
scroll to position [734, 0]
click at [495, 32] on icon at bounding box center [491, 30] width 34 height 34
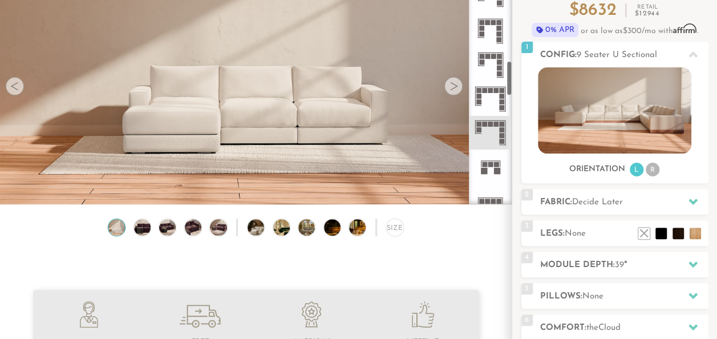
scroll to position [630, 0]
click at [494, 92] on rect at bounding box center [496, 91] width 5 height 5
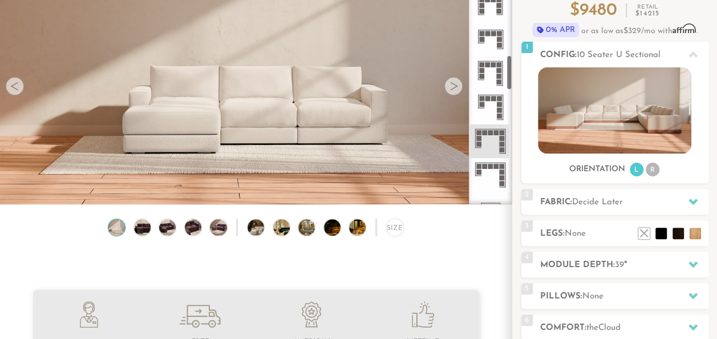
scroll to position [587, 0]
click at [498, 107] on rect at bounding box center [499, 106] width 5 height 5
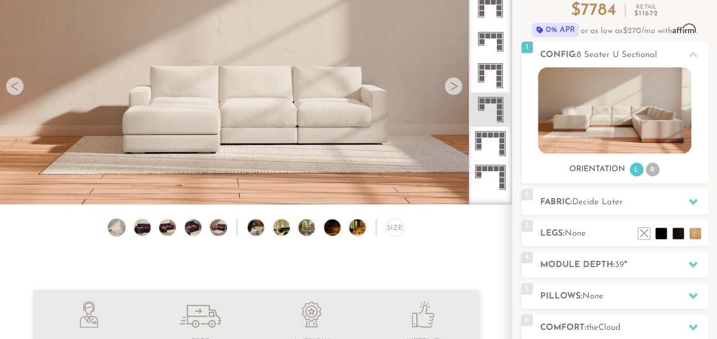
click at [500, 152] on rect at bounding box center [502, 152] width 5 height 5
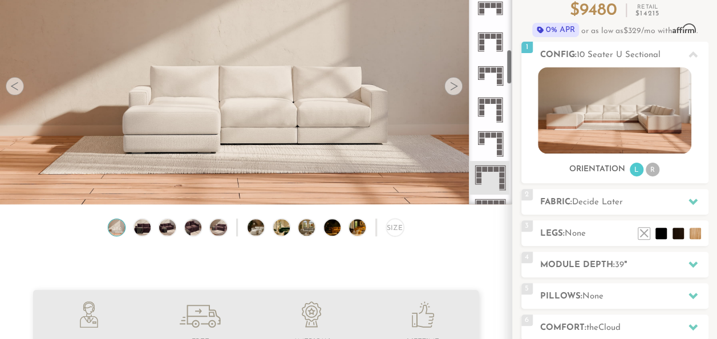
scroll to position [550, 0]
click at [487, 49] on icon at bounding box center [491, 44] width 34 height 34
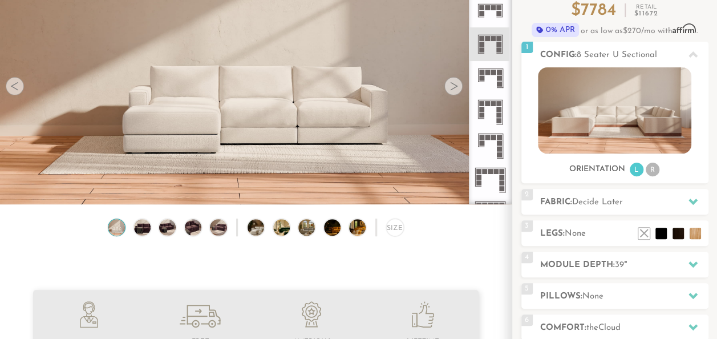
click at [489, 69] on icon at bounding box center [491, 78] width 34 height 34
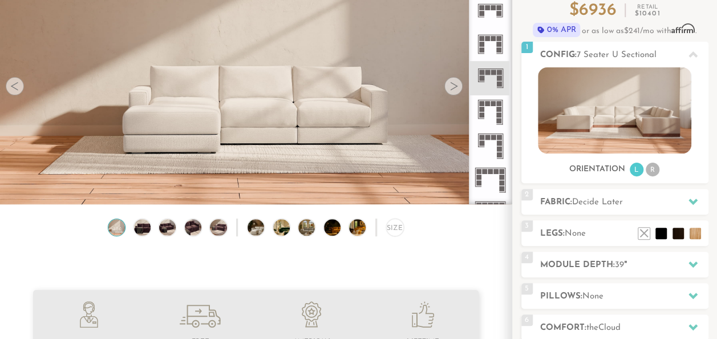
click at [495, 47] on icon at bounding box center [491, 44] width 34 height 34
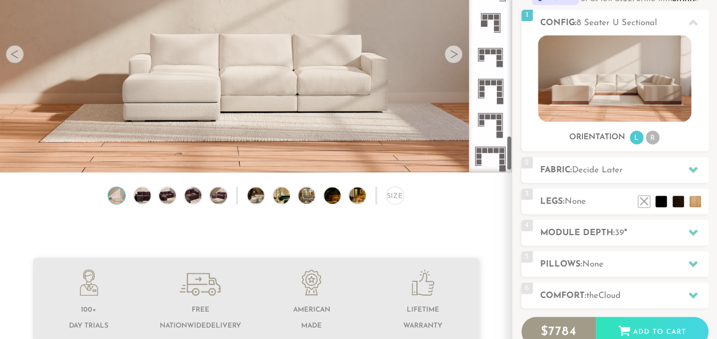
scroll to position [1346, 0]
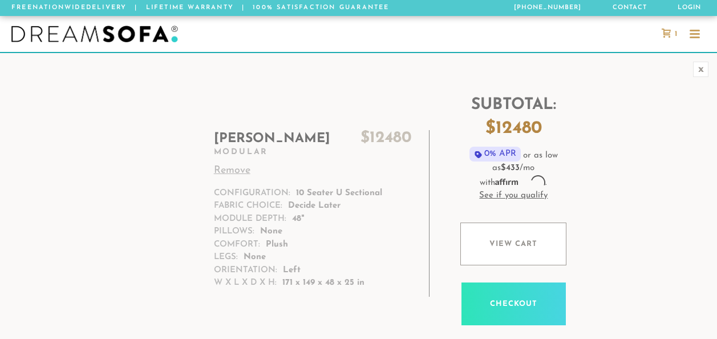
click at [681, 30] on link "1" at bounding box center [669, 34] width 27 height 10
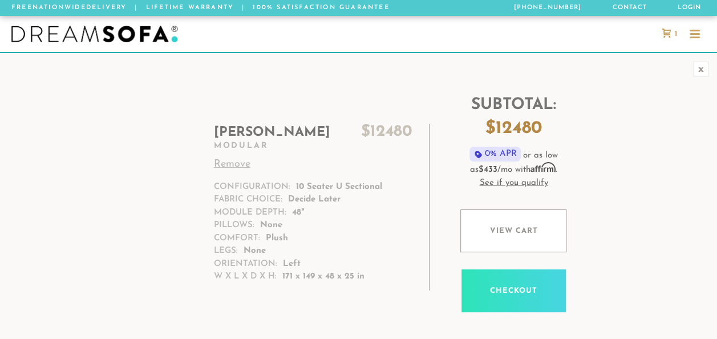
click at [696, 31] on div at bounding box center [695, 35] width 10 height 10
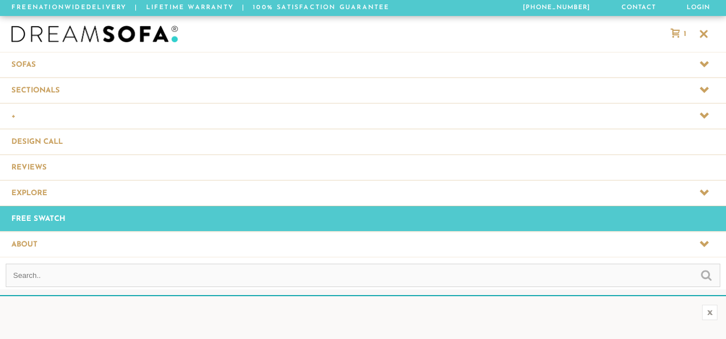
click at [90, 98] on span at bounding box center [363, 90] width 726 height 25
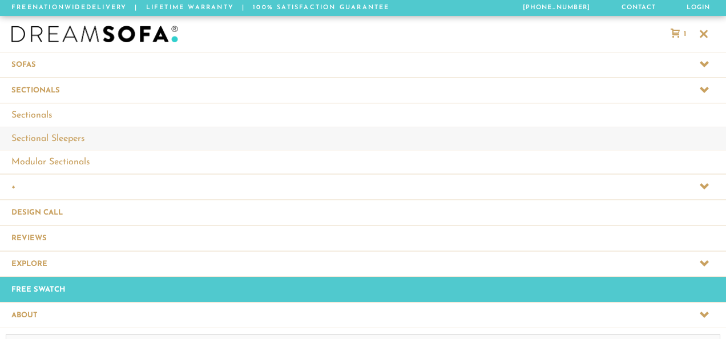
scroll to position [9, 9]
click at [79, 163] on link "Modular Sectionals" at bounding box center [363, 161] width 726 height 23
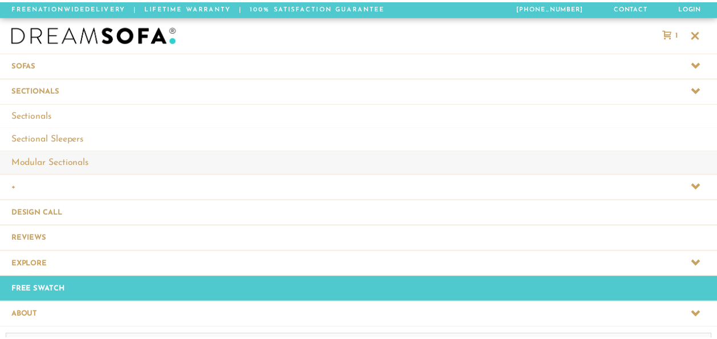
scroll to position [12202, 708]
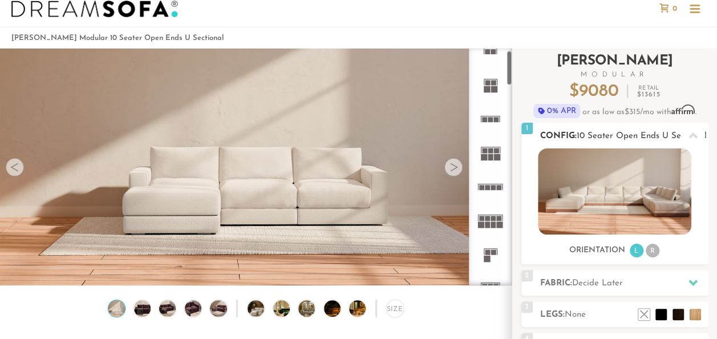
scroll to position [156, 0]
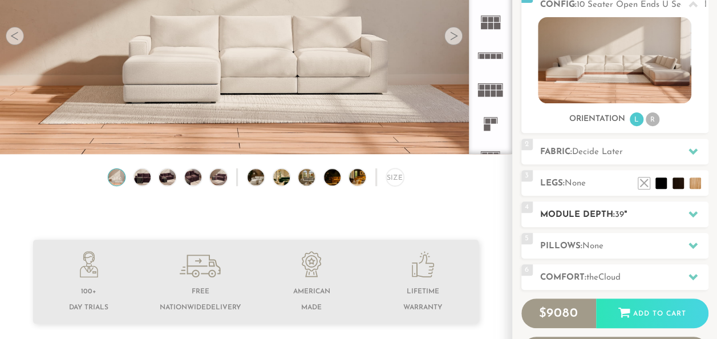
click at [682, 214] on div at bounding box center [693, 214] width 24 height 23
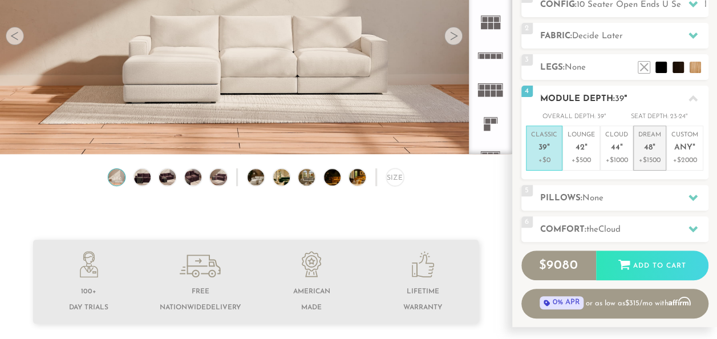
click at [657, 143] on p "Dream 48 "" at bounding box center [650, 143] width 23 height 25
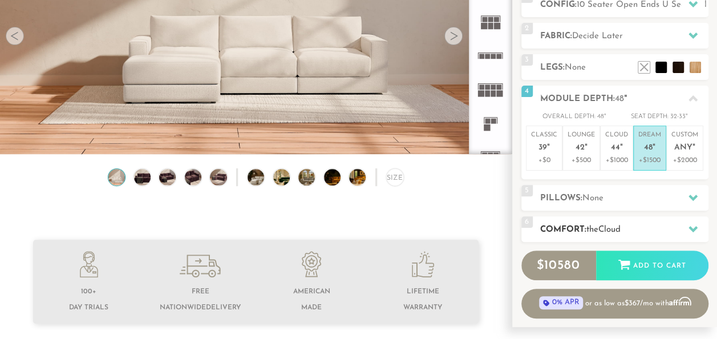
click at [676, 231] on h2 "Comfort: the Cloud" at bounding box center [624, 229] width 168 height 13
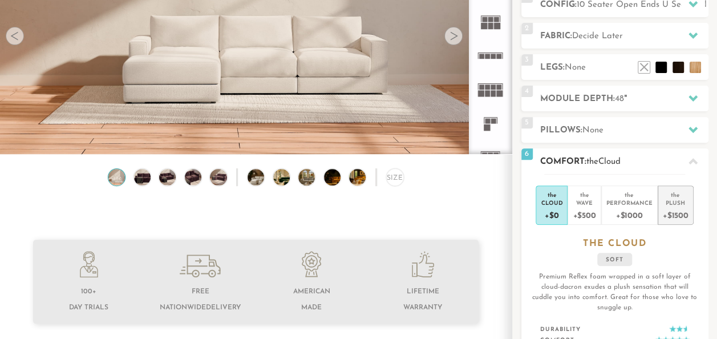
click at [673, 212] on div "+$1500" at bounding box center [676, 215] width 26 height 17
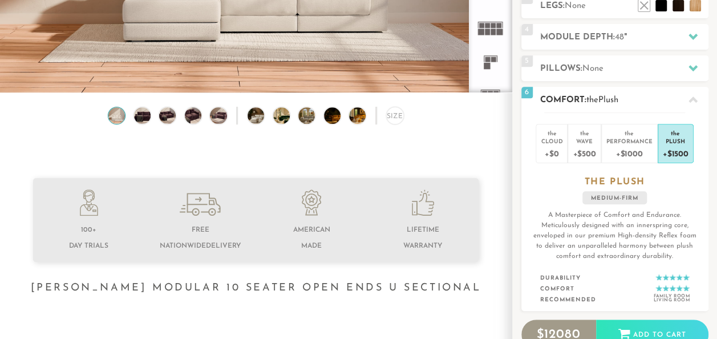
scroll to position [231, 0]
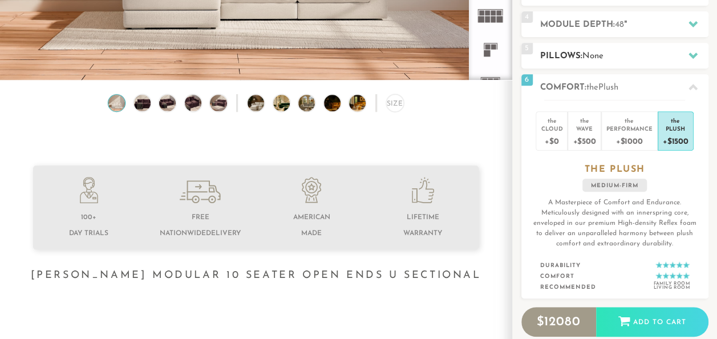
click at [660, 61] on h2 "Pillows: None" at bounding box center [624, 56] width 168 height 13
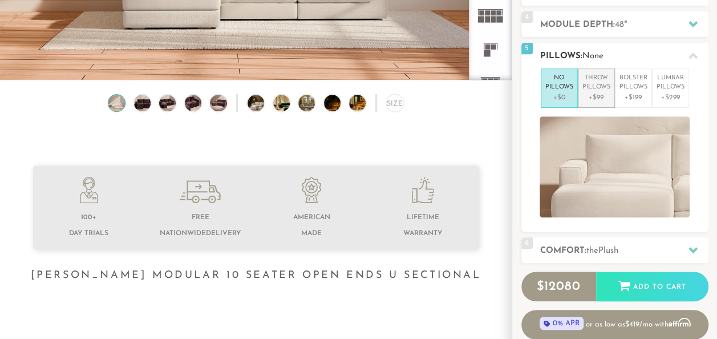
click at [596, 86] on p "Throw Pillows" at bounding box center [597, 83] width 28 height 19
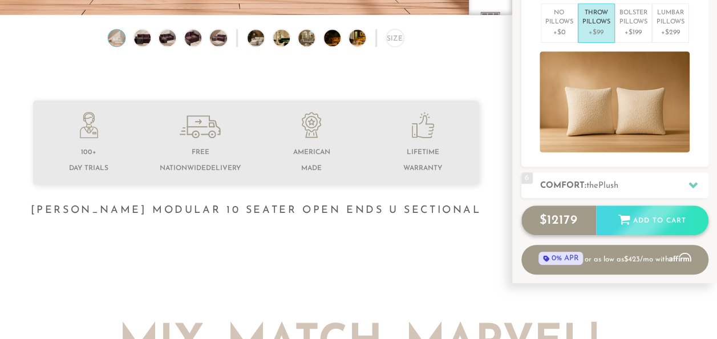
scroll to position [296, 0]
click at [657, 216] on div "$ 12179 Add to Cart" at bounding box center [615, 220] width 187 height 30
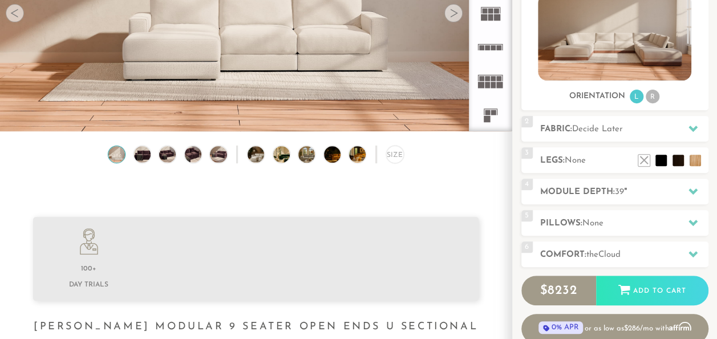
scroll to position [180, 0]
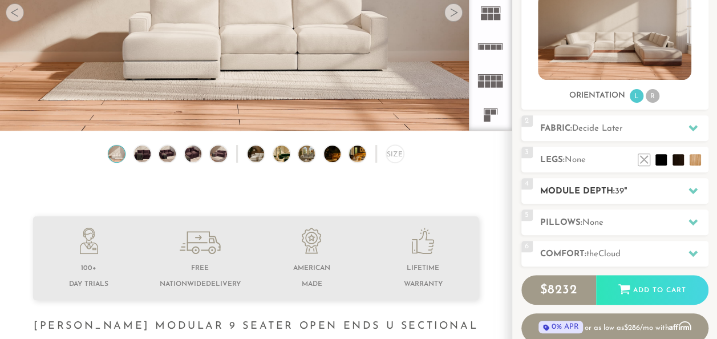
click at [651, 194] on h2 "Module Depth: 39 "" at bounding box center [624, 191] width 168 height 13
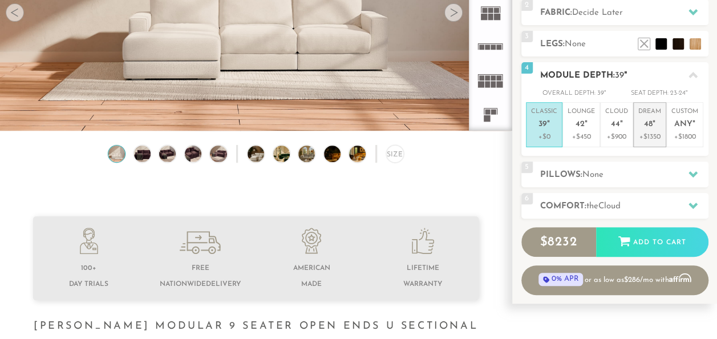
click at [653, 133] on p "+$1350" at bounding box center [650, 137] width 23 height 10
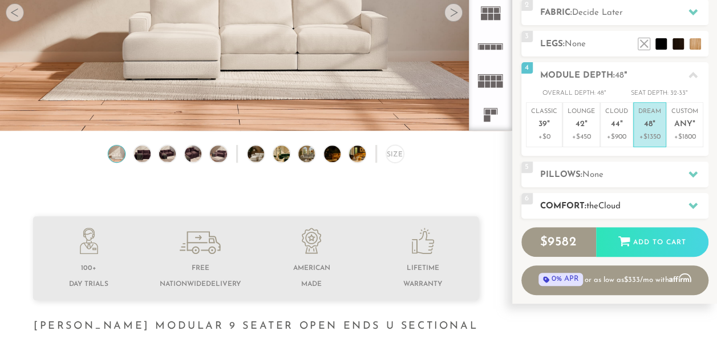
click at [652, 206] on h2 "Comfort: the Cloud" at bounding box center [624, 206] width 168 height 13
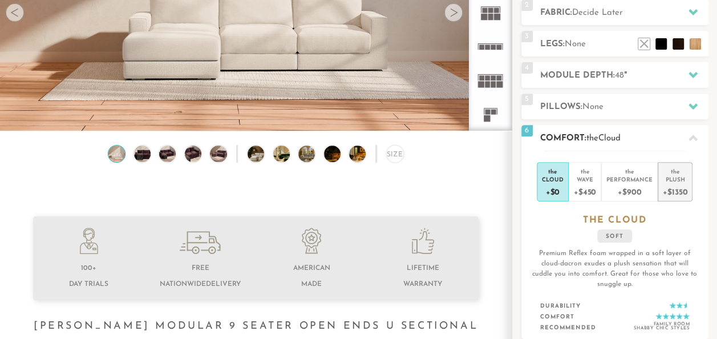
click at [677, 188] on div "+$1350" at bounding box center [675, 191] width 25 height 17
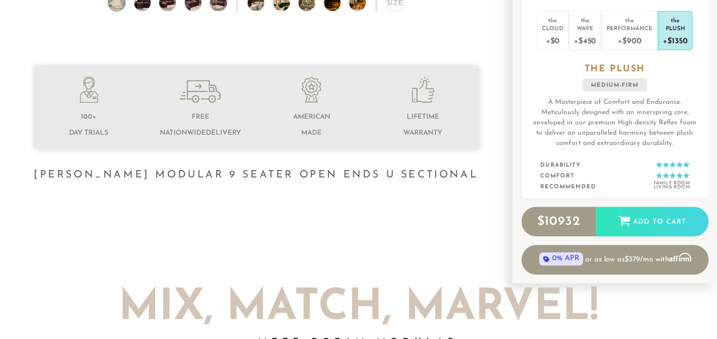
scroll to position [333, 0]
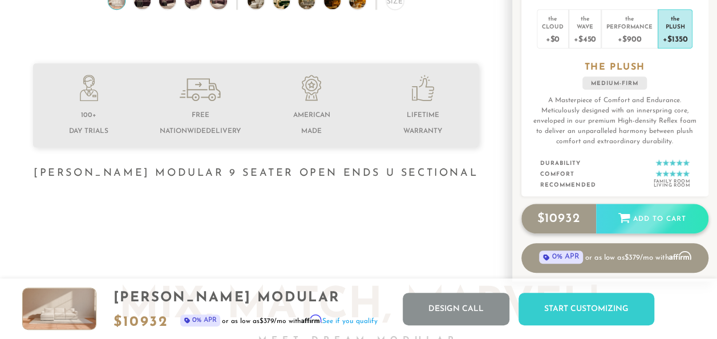
click at [654, 216] on div "$ 10932 Add to Cart" at bounding box center [615, 219] width 187 height 30
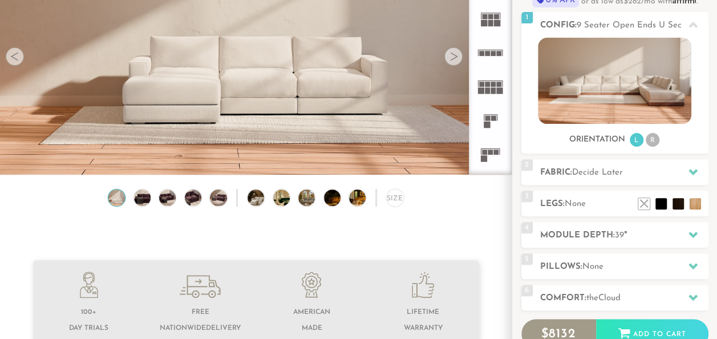
scroll to position [53, 0]
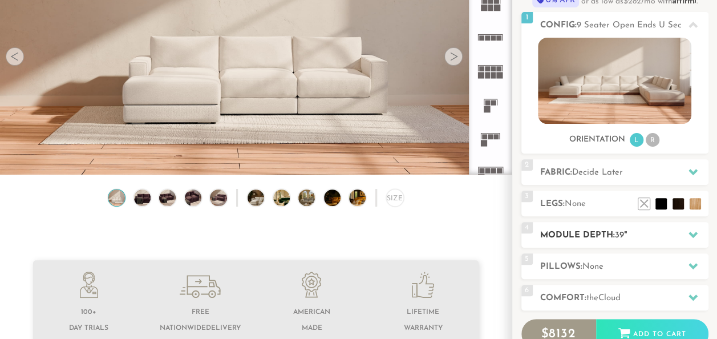
click at [664, 242] on div "4 Module Depth: 39 "" at bounding box center [615, 235] width 187 height 26
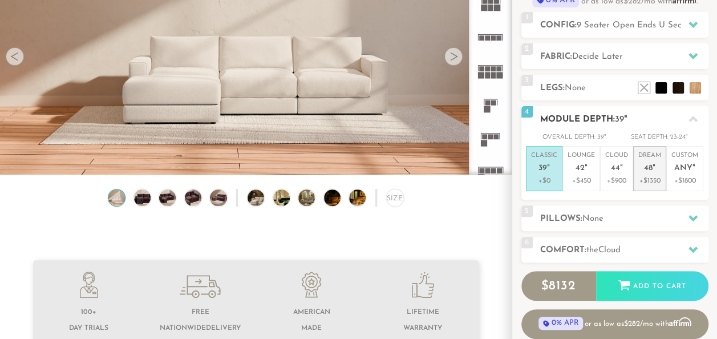
click at [663, 174] on li "Dream 48 " +$1350" at bounding box center [649, 168] width 33 height 45
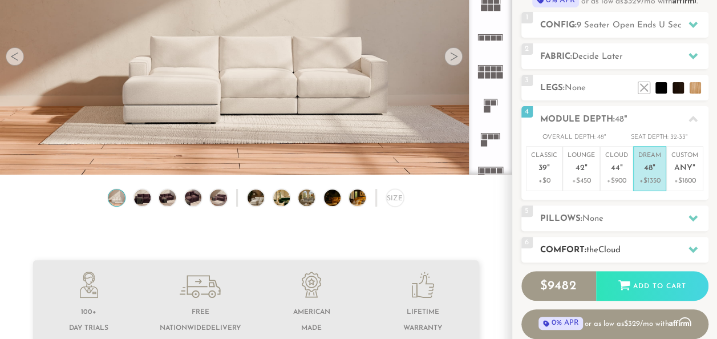
click at [671, 252] on h2 "Comfort: the Cloud" at bounding box center [624, 250] width 168 height 13
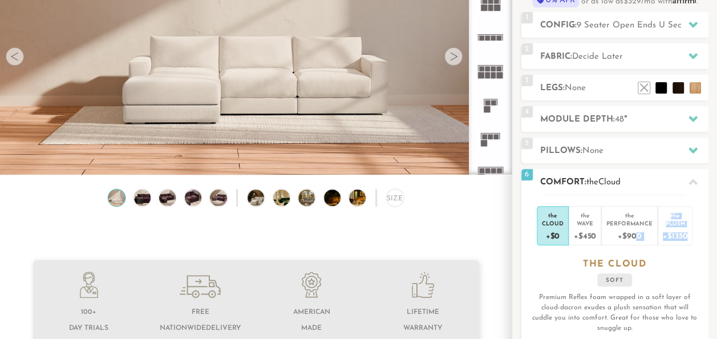
drag, startPoint x: 633, startPoint y: 232, endPoint x: 703, endPoint y: 214, distance: 72.4
click at [703, 214] on div "the Cloud +$0 the Wave +$450 the Performance +$900 the Plush +$1350 the CLOUD s…" at bounding box center [615, 289] width 187 height 189
click at [690, 221] on li "the Plush +$1350" at bounding box center [675, 225] width 35 height 39
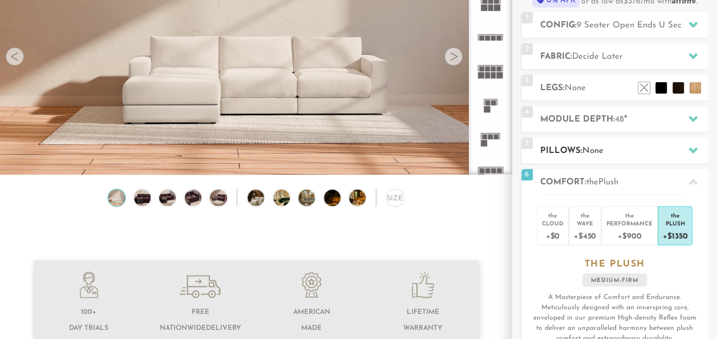
click at [671, 150] on h2 "Pillows: None" at bounding box center [624, 150] width 168 height 13
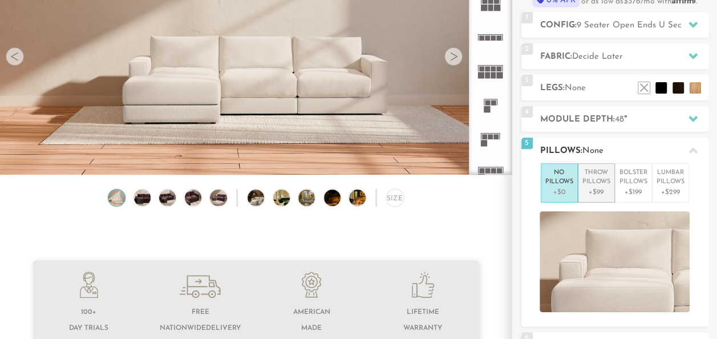
click at [590, 180] on p "Throw Pillows" at bounding box center [597, 177] width 28 height 19
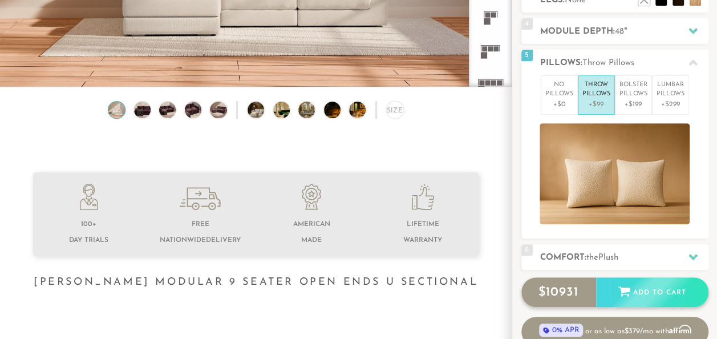
scroll to position [224, 0]
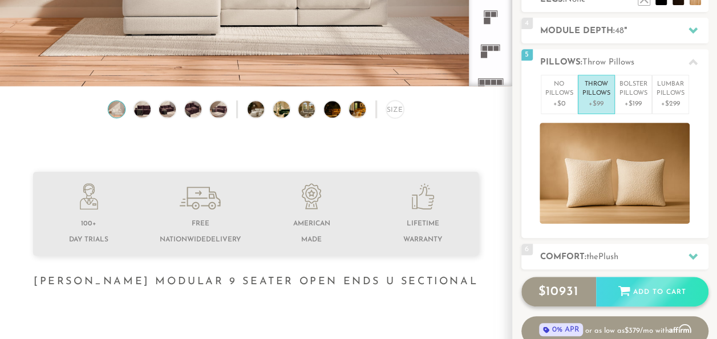
click at [665, 284] on div "Add to Cart" at bounding box center [652, 292] width 112 height 31
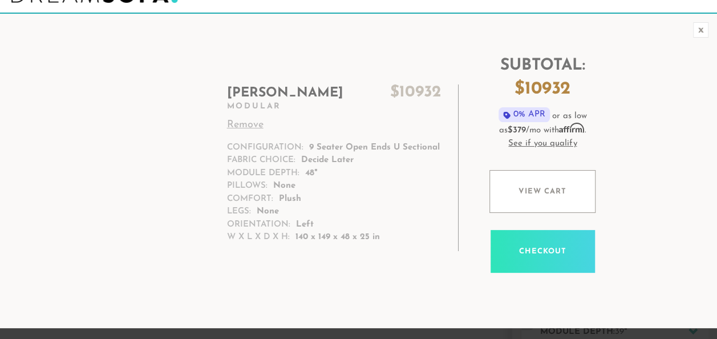
scroll to position [35, 0]
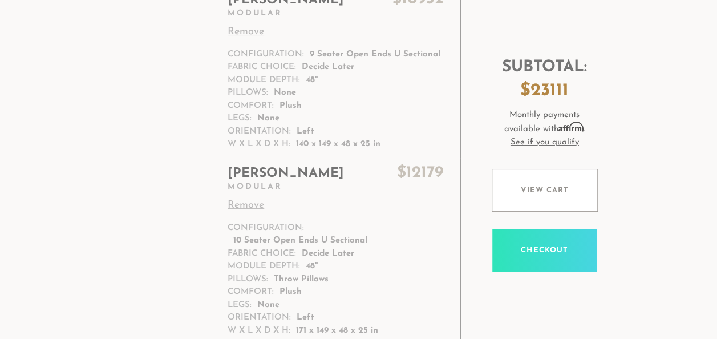
scroll to position [129, 0]
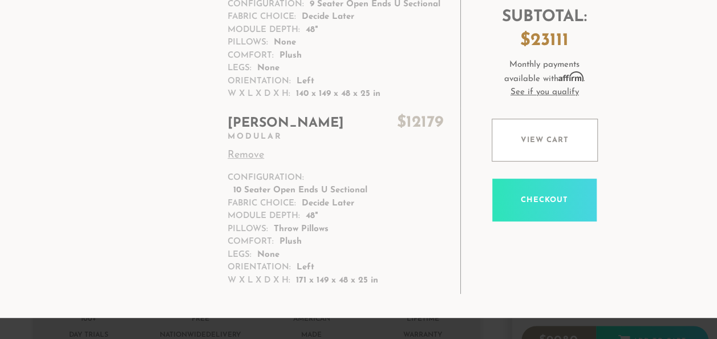
click at [252, 156] on link "Remove" at bounding box center [336, 155] width 216 height 15
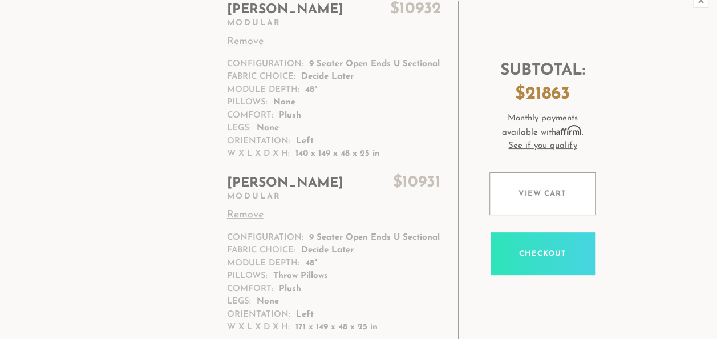
scroll to position [71, 0]
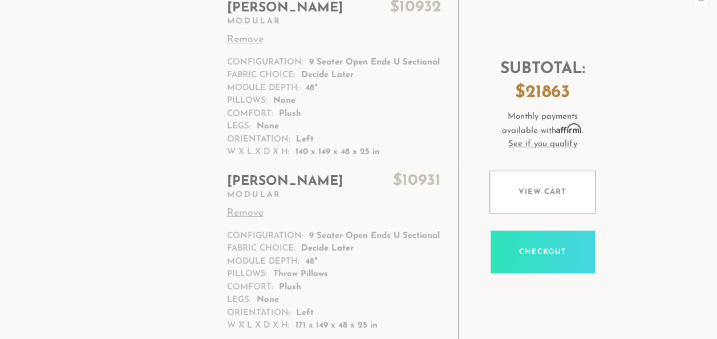
click at [250, 212] on link "Remove" at bounding box center [334, 213] width 215 height 15
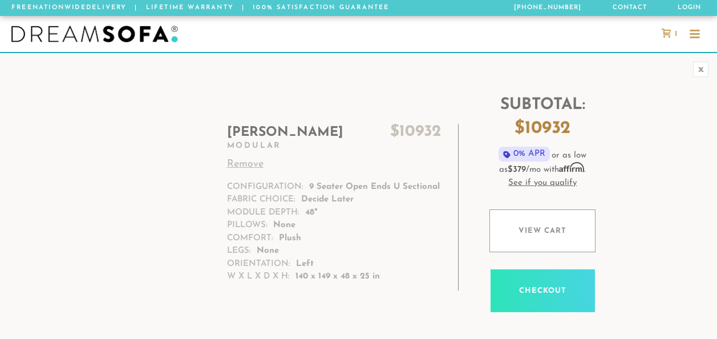
scroll to position [42, 0]
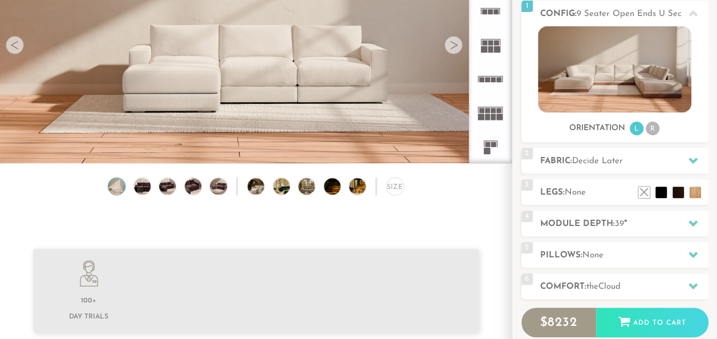
scroll to position [148, 0]
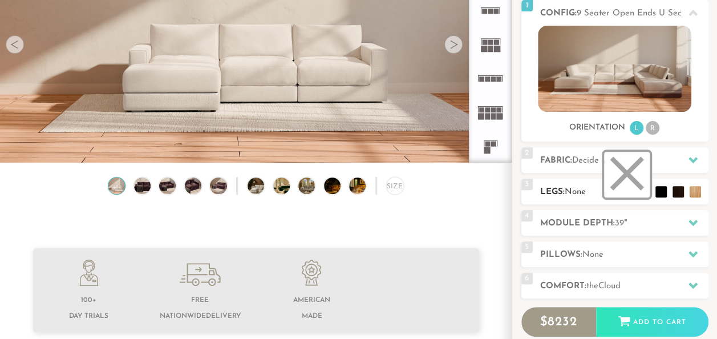
click at [643, 192] on li at bounding box center [627, 175] width 46 height 46
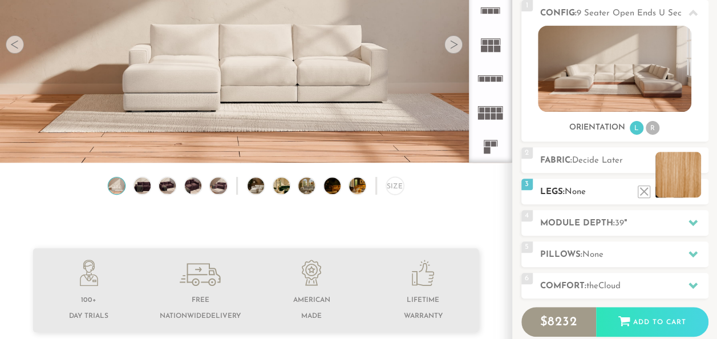
click at [697, 189] on li at bounding box center [679, 175] width 46 height 46
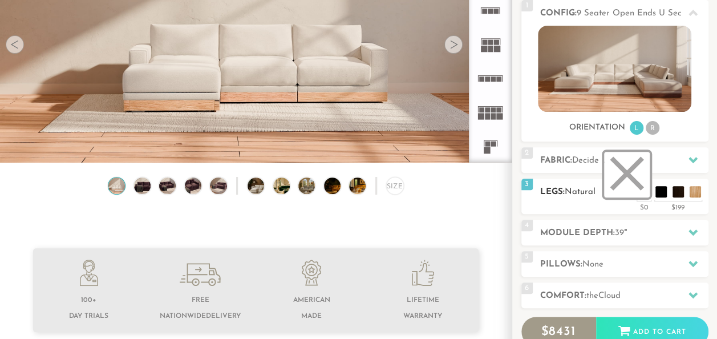
click at [640, 190] on li at bounding box center [627, 175] width 46 height 46
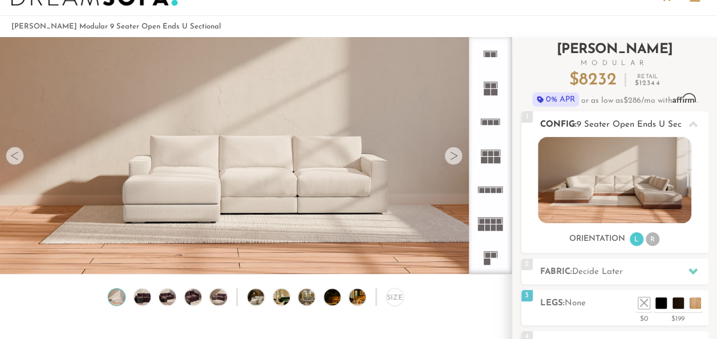
scroll to position [45, 0]
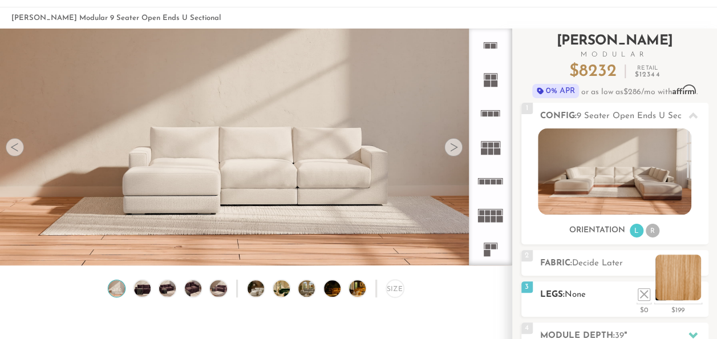
click at [697, 293] on li at bounding box center [679, 277] width 46 height 46
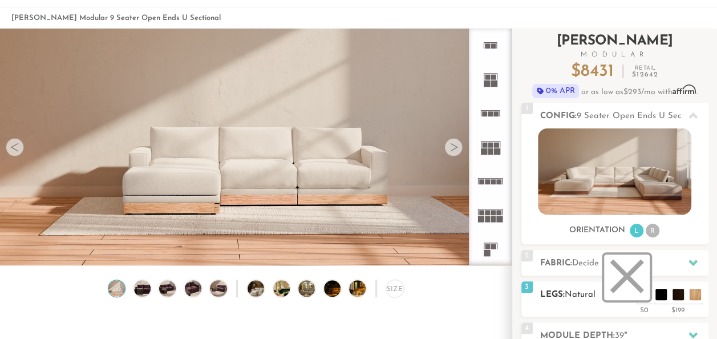
click at [640, 297] on li at bounding box center [627, 277] width 46 height 46
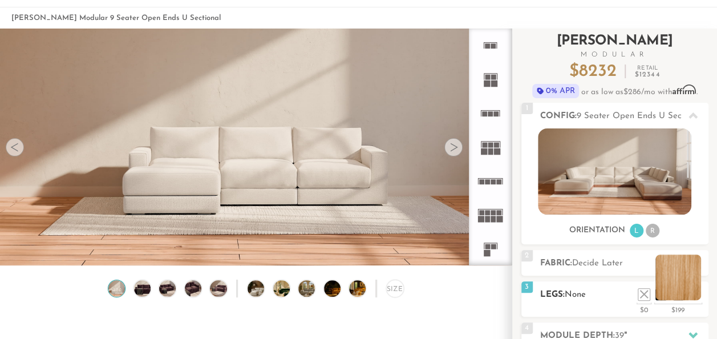
click at [696, 294] on li at bounding box center [679, 277] width 46 height 46
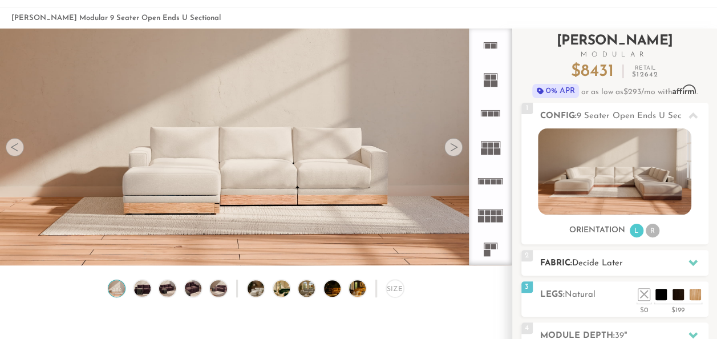
click at [690, 266] on icon at bounding box center [693, 262] width 9 height 9
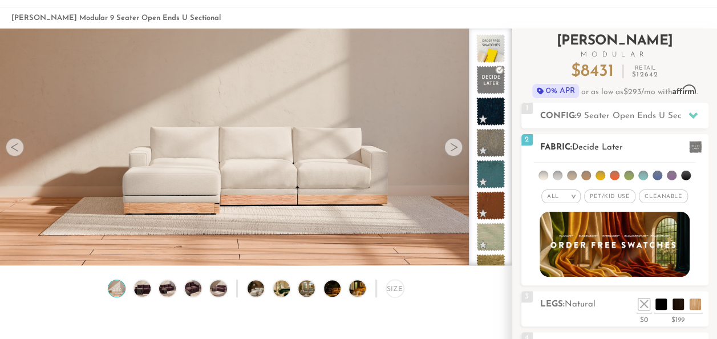
click at [670, 175] on li at bounding box center [672, 176] width 10 height 10
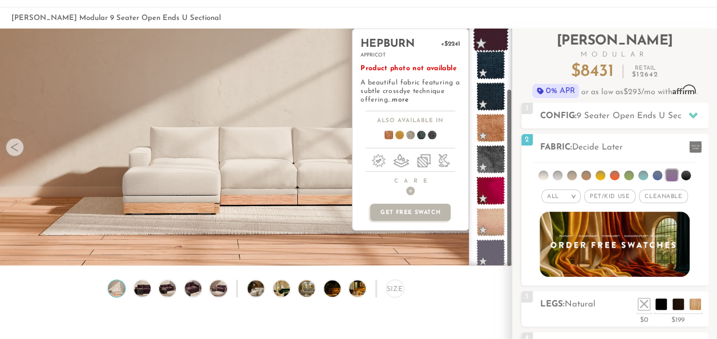
scroll to position [82, 0]
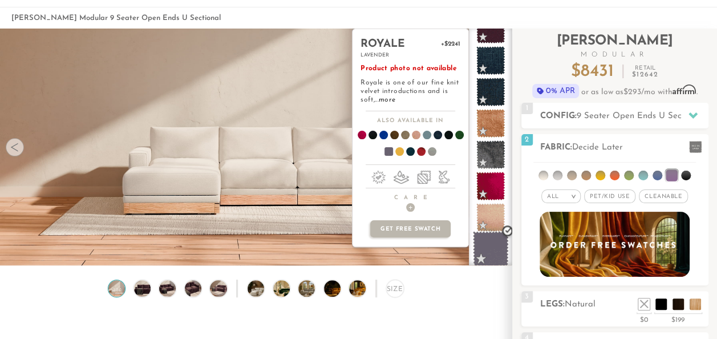
click at [491, 243] on span at bounding box center [491, 249] width 36 height 36
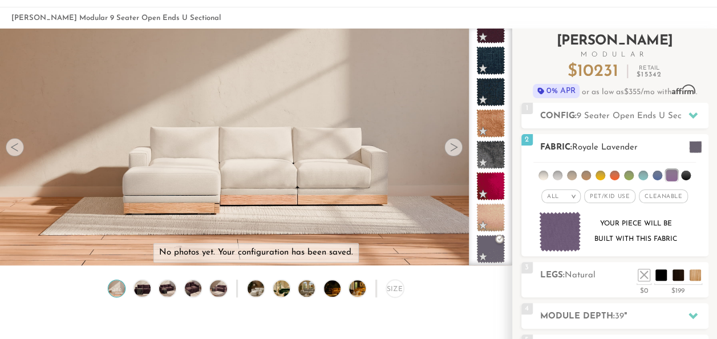
scroll to position [55, 0]
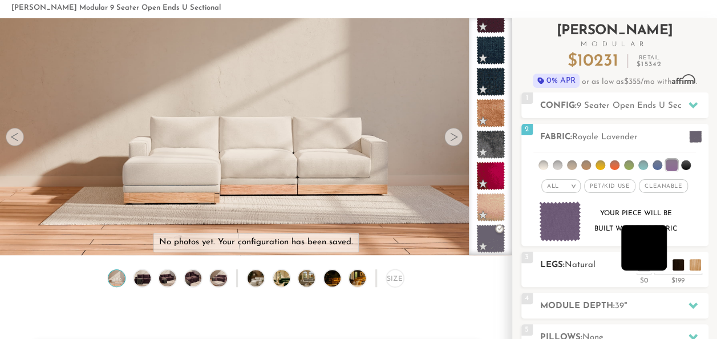
click at [663, 262] on li at bounding box center [644, 248] width 46 height 46
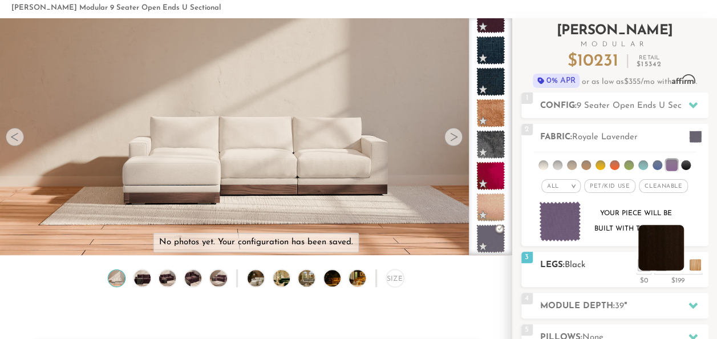
click at [676, 262] on li at bounding box center [662, 248] width 46 height 46
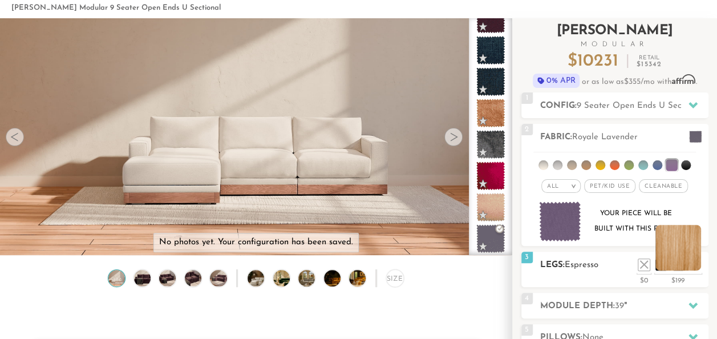
click at [692, 260] on li at bounding box center [679, 248] width 46 height 46
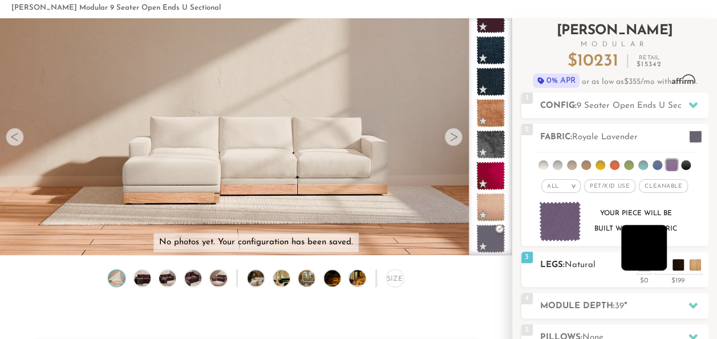
click at [658, 263] on li at bounding box center [644, 248] width 46 height 46
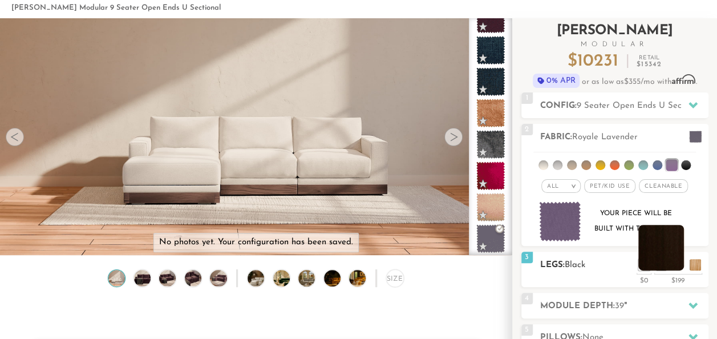
click at [675, 262] on li at bounding box center [662, 248] width 46 height 46
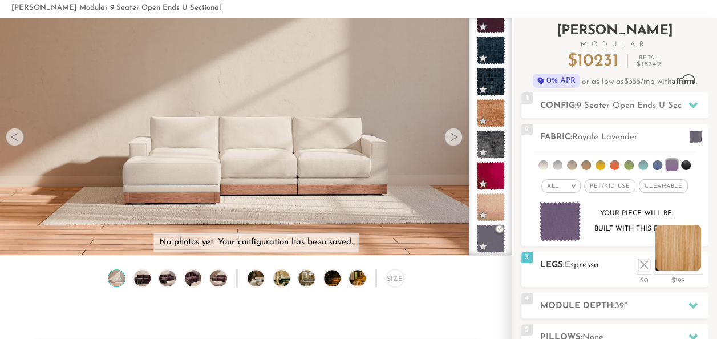
click at [695, 260] on li at bounding box center [679, 248] width 46 height 46
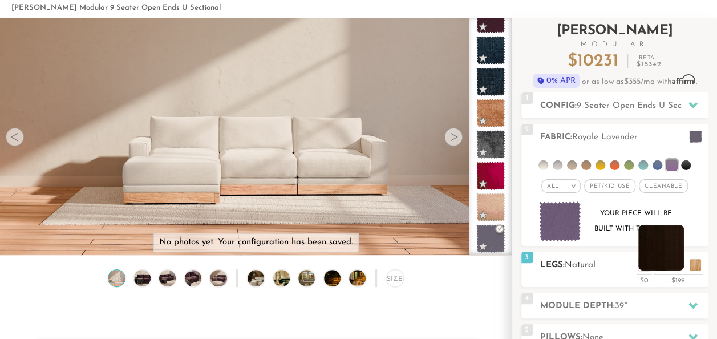
click at [673, 261] on li at bounding box center [662, 248] width 46 height 46
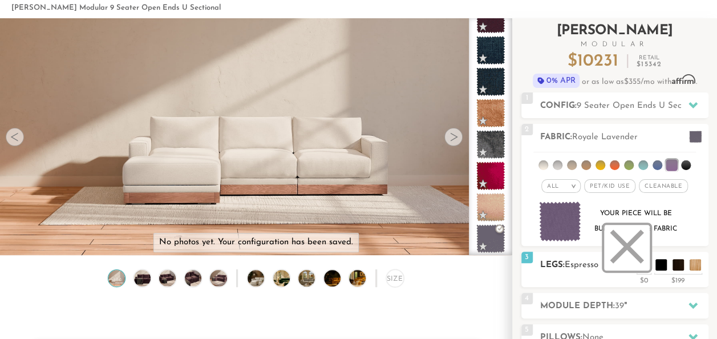
click at [643, 264] on li at bounding box center [627, 248] width 46 height 46
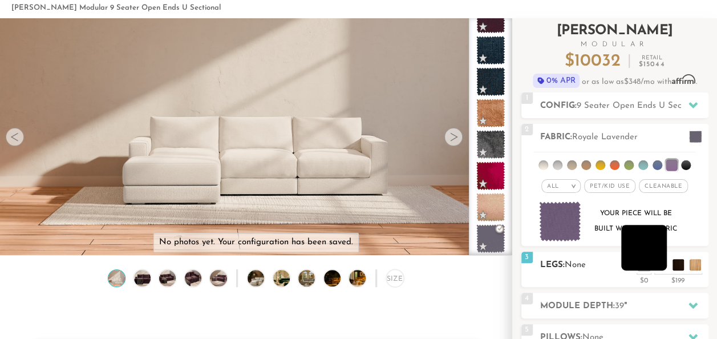
click at [658, 266] on li at bounding box center [644, 248] width 46 height 46
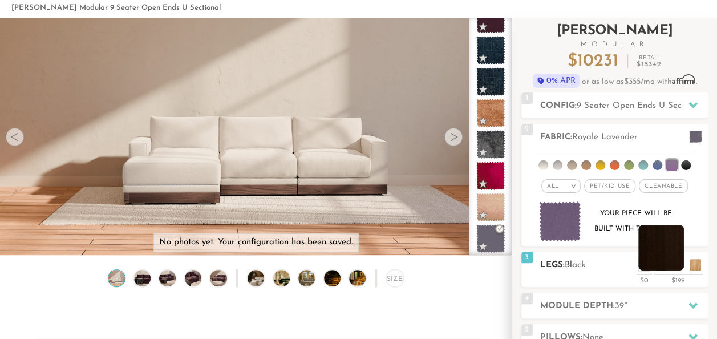
click at [679, 260] on li at bounding box center [662, 248] width 46 height 46
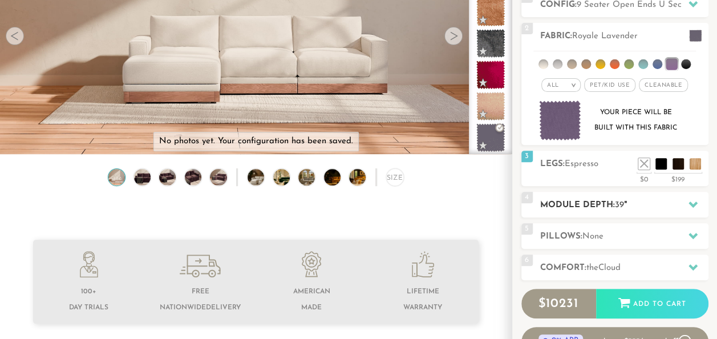
scroll to position [159, 0]
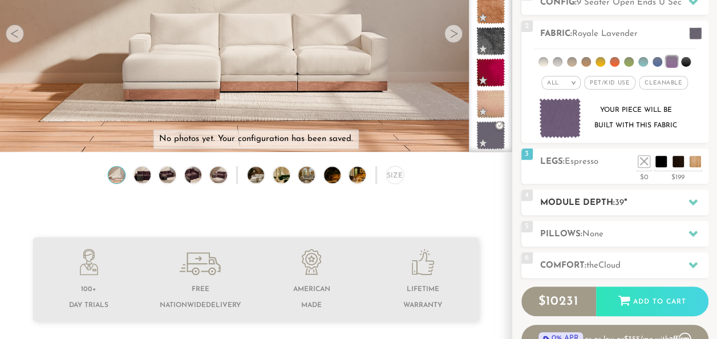
click at [676, 205] on h2 "Module Depth: 39 "" at bounding box center [624, 202] width 168 height 13
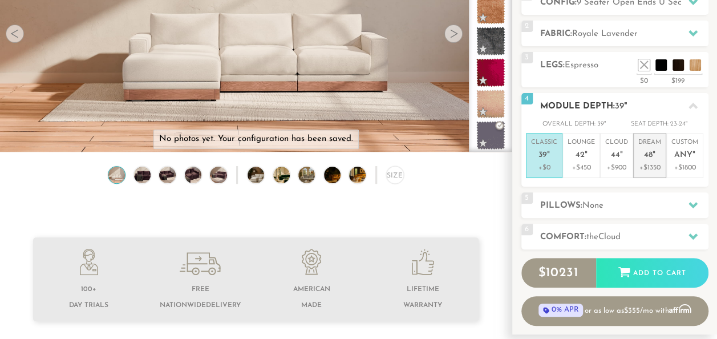
click at [657, 155] on p "Dream 48 "" at bounding box center [650, 150] width 23 height 25
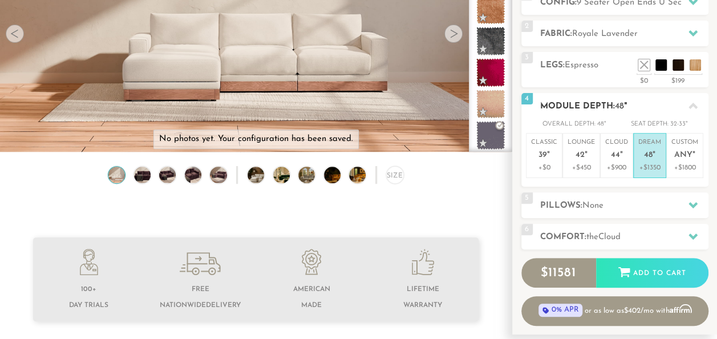
click at [693, 105] on icon at bounding box center [693, 106] width 9 height 6
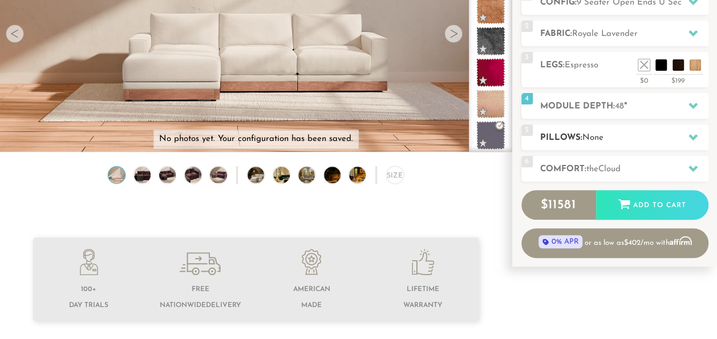
click at [696, 138] on icon at bounding box center [693, 136] width 9 height 9
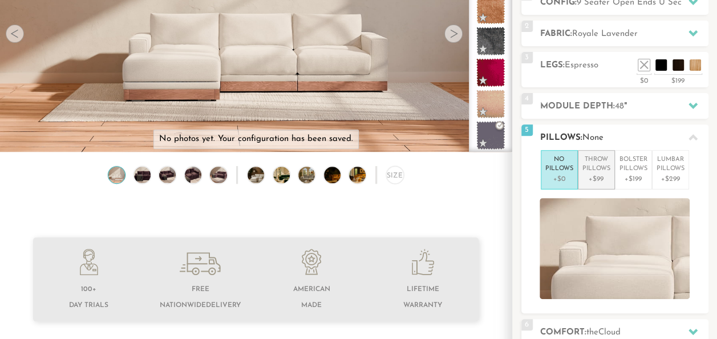
click at [603, 170] on p "Throw Pillows" at bounding box center [597, 164] width 28 height 19
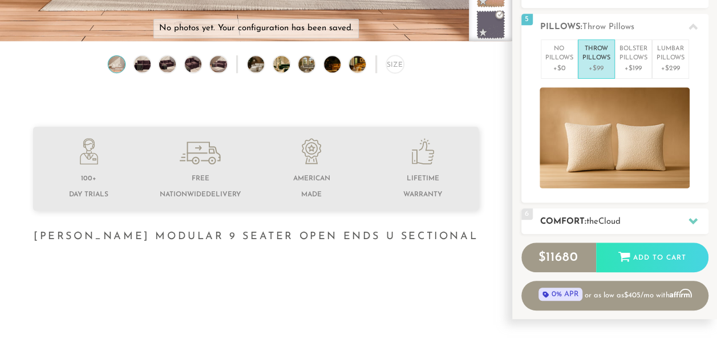
scroll to position [269, 0]
click at [685, 211] on div at bounding box center [693, 220] width 24 height 23
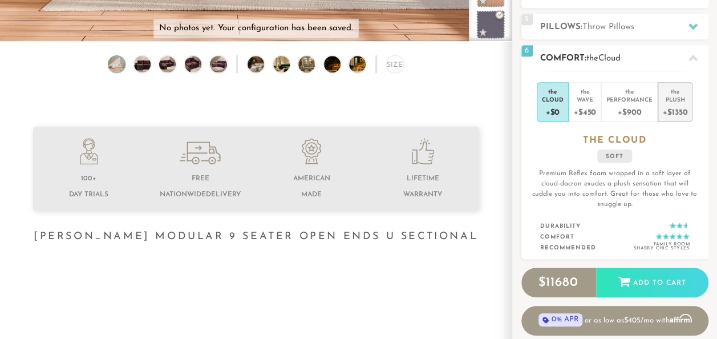
click at [681, 106] on div "+$1350" at bounding box center [675, 111] width 25 height 17
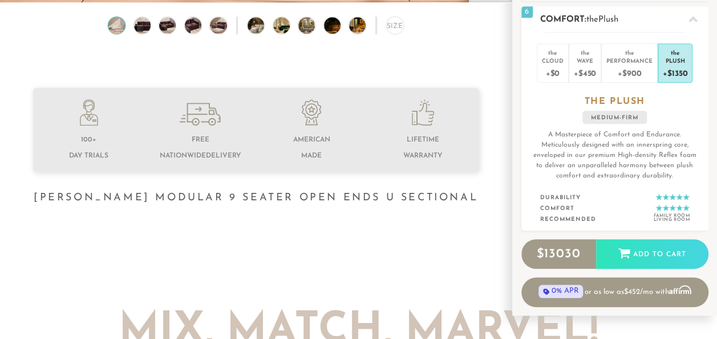
scroll to position [325, 0]
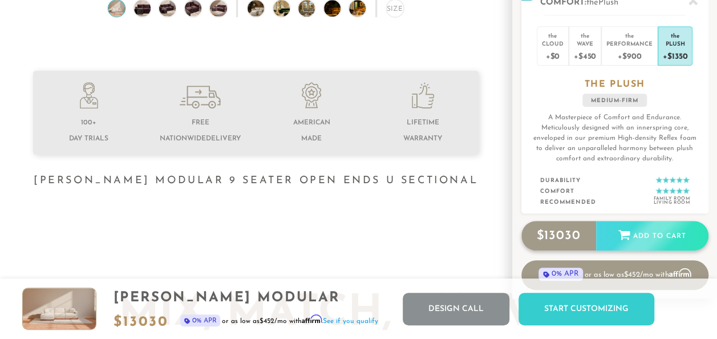
click at [653, 235] on div "Add to Cart" at bounding box center [652, 236] width 112 height 31
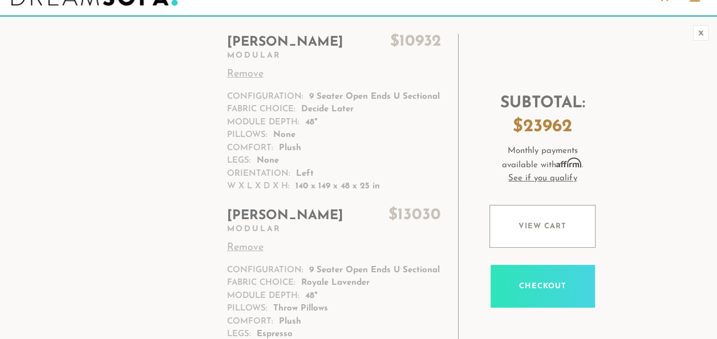
click at [245, 75] on link "Remove" at bounding box center [334, 74] width 215 height 15
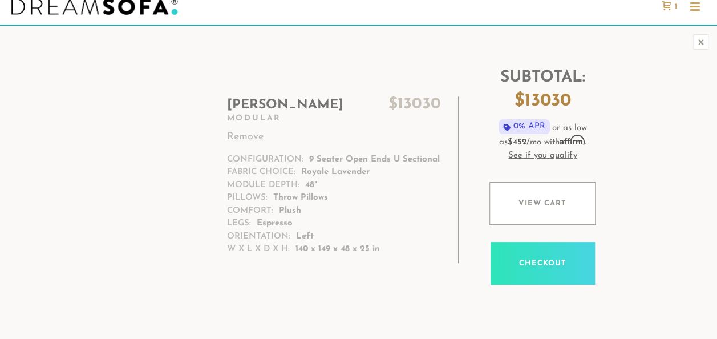
scroll to position [26, 0]
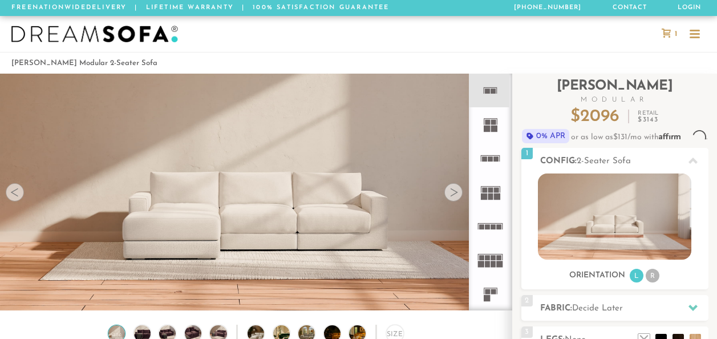
click at [672, 326] on div "3 Legs: None $0 $199 Nailheads:" at bounding box center [615, 339] width 187 height 26
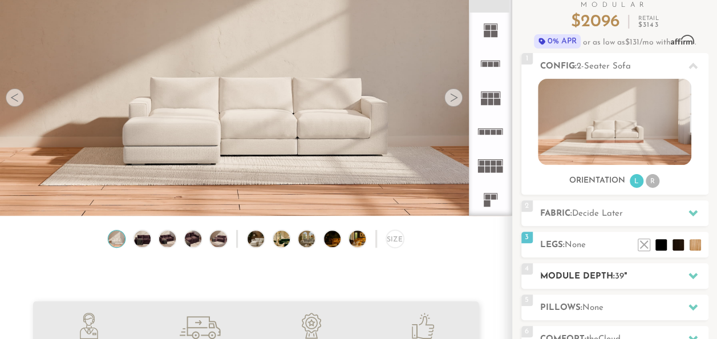
click at [686, 271] on div at bounding box center [693, 275] width 24 height 23
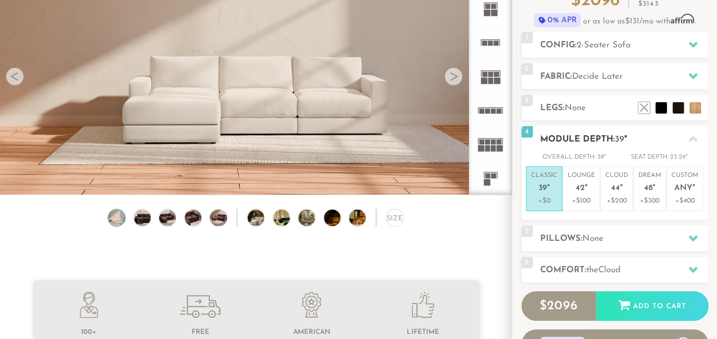
scroll to position [133, 0]
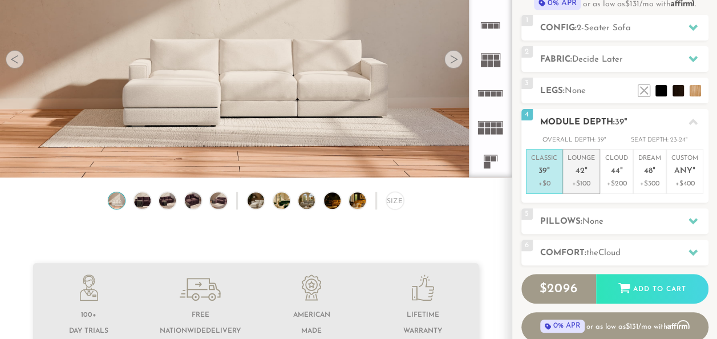
click at [574, 179] on p "+$100" at bounding box center [581, 184] width 27 height 10
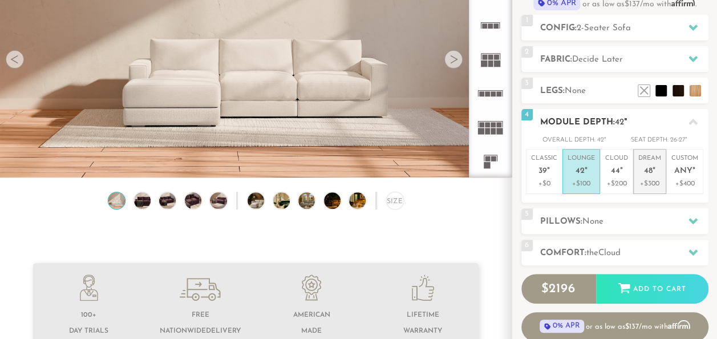
click at [643, 165] on p "Dream 48 "" at bounding box center [650, 166] width 23 height 25
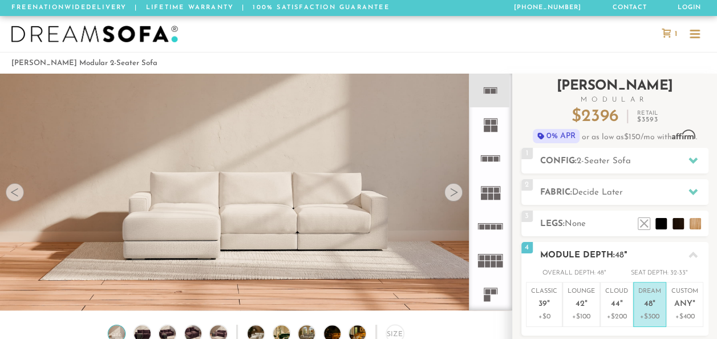
scroll to position [1, 0]
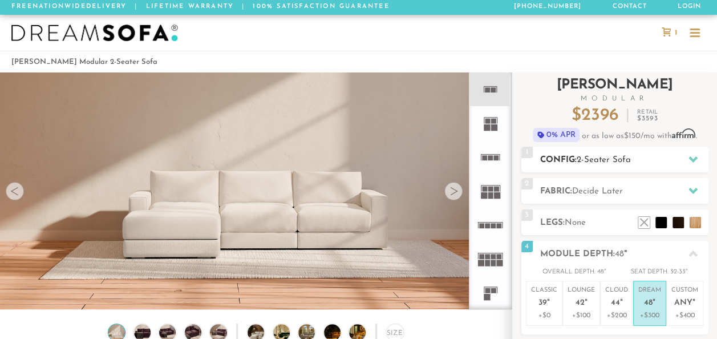
click at [605, 157] on span "2-Seater Sofa" at bounding box center [604, 160] width 54 height 9
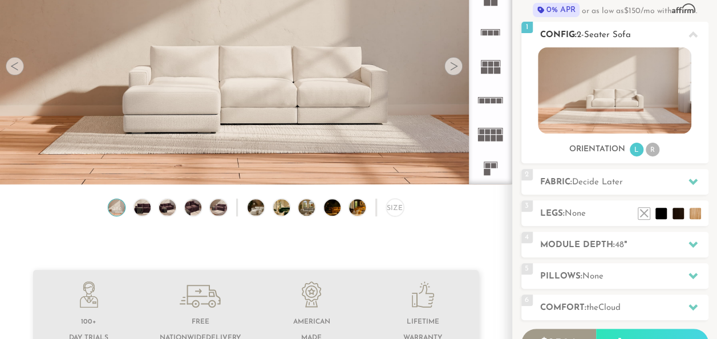
scroll to position [127, 0]
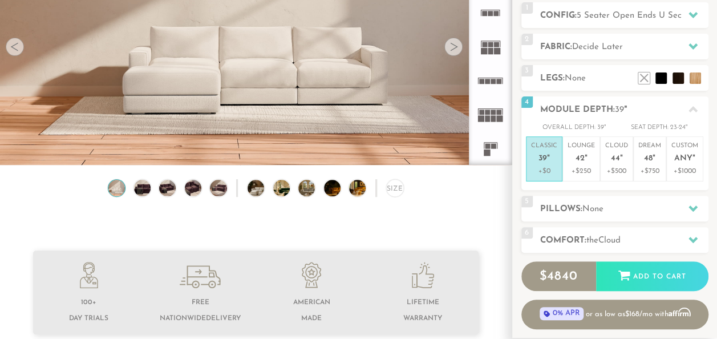
scroll to position [145, 0]
click at [652, 247] on h2 "Comfort: the Cloud" at bounding box center [624, 241] width 168 height 13
